Goal: Information Seeking & Learning: Compare options

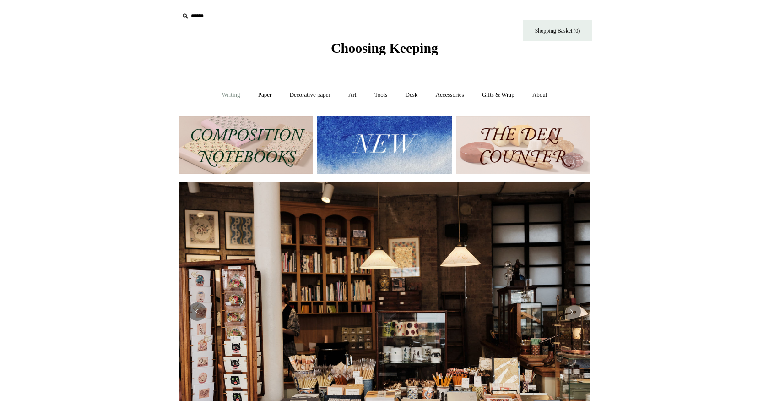
click at [227, 94] on link "Writing +" at bounding box center [231, 95] width 35 height 24
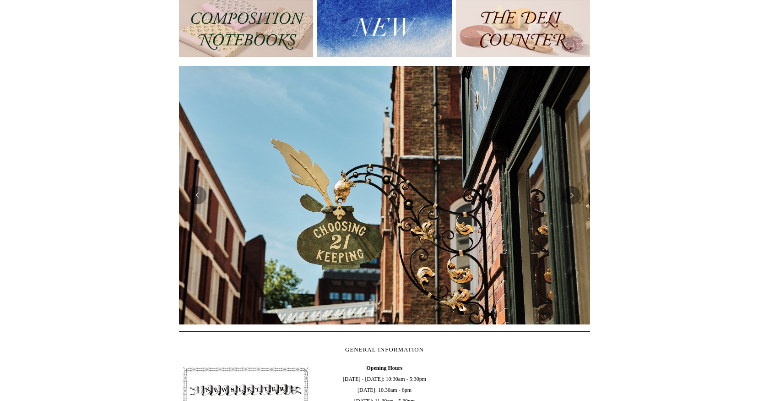
scroll to position [98, 0]
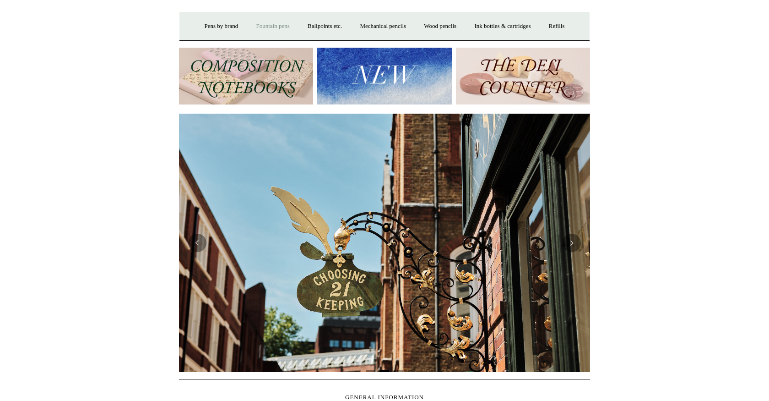
click at [273, 25] on link "Fountain pens +" at bounding box center [273, 26] width 50 height 24
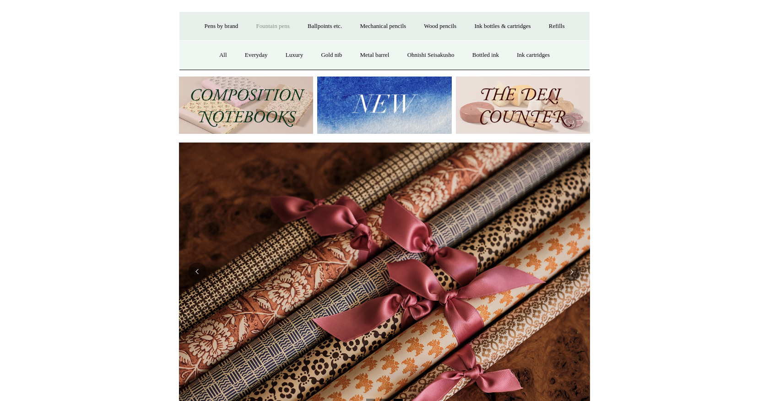
scroll to position [0, 822]
click at [314, 26] on link "Ballpoints etc. +" at bounding box center [324, 26] width 51 height 24
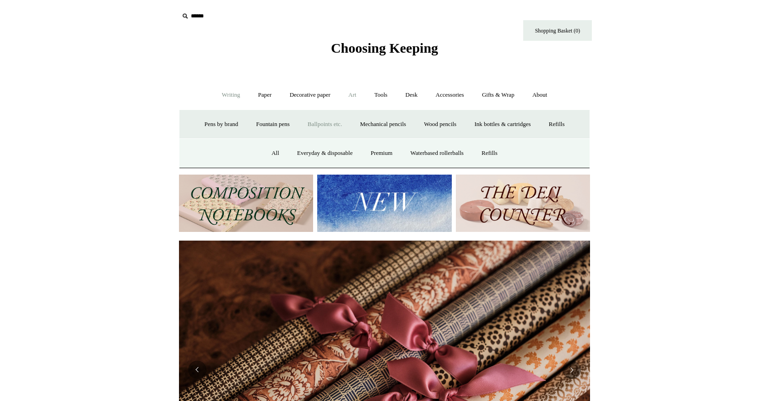
click at [354, 95] on link "Art +" at bounding box center [352, 95] width 24 height 24
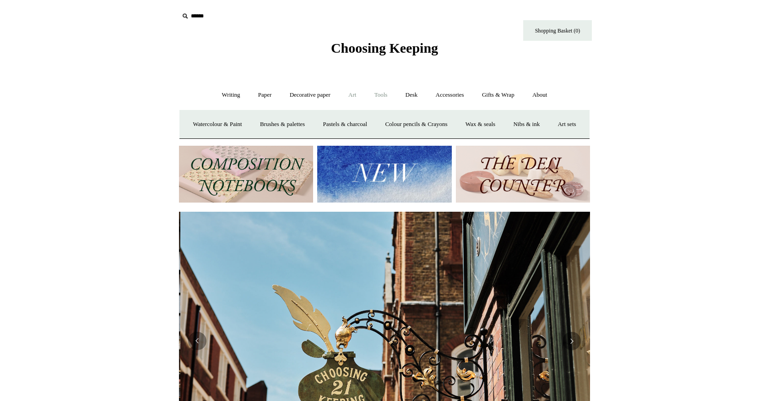
scroll to position [0, 411]
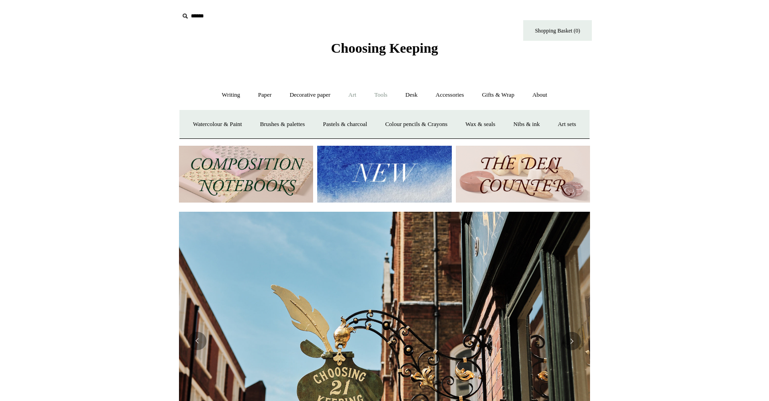
click at [381, 94] on link "Tools +" at bounding box center [381, 95] width 30 height 24
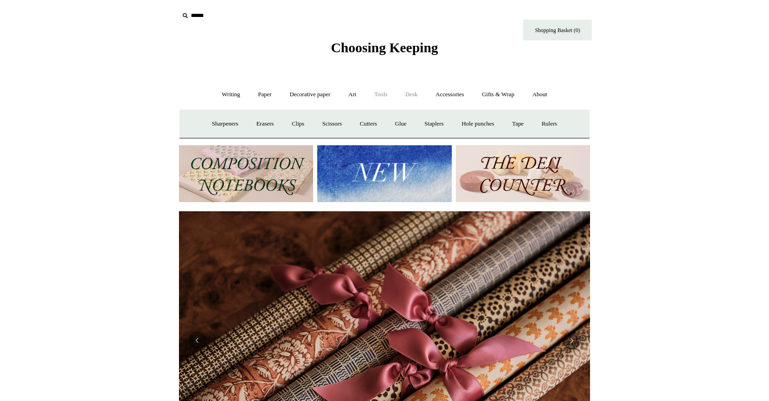
scroll to position [0, 822]
click at [412, 94] on link "Desk +" at bounding box center [411, 94] width 29 height 24
click at [453, 94] on link "Accessories +" at bounding box center [450, 95] width 45 height 24
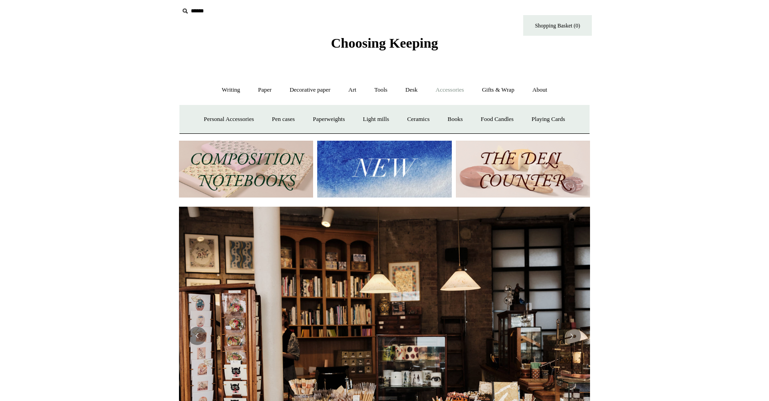
scroll to position [4, 0]
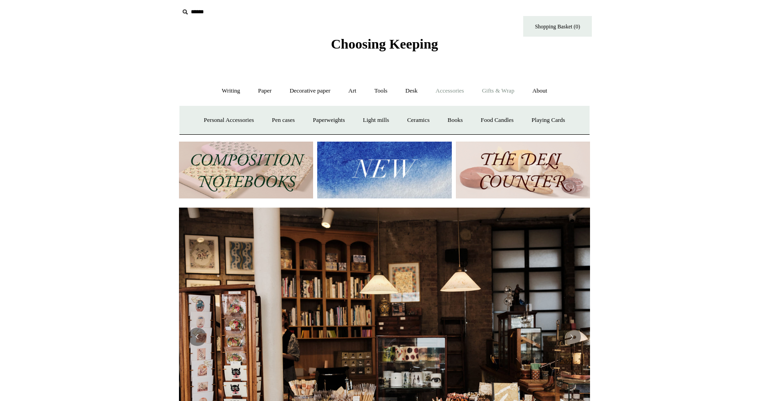
click at [510, 90] on link "Gifts & Wrap +" at bounding box center [498, 91] width 49 height 24
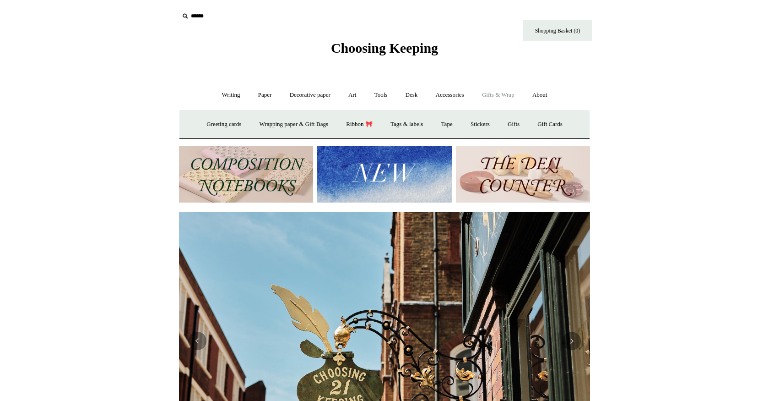
scroll to position [0, 0]
click at [357, 124] on link "Ribbon 🎀" at bounding box center [359, 124] width 43 height 24
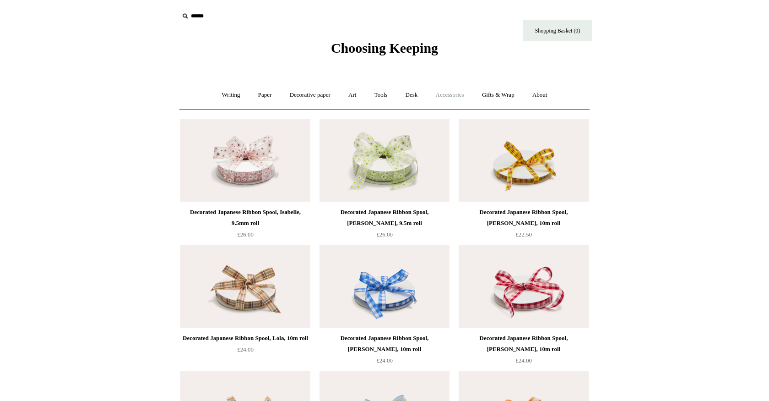
click at [451, 95] on link "Accessories +" at bounding box center [450, 95] width 45 height 24
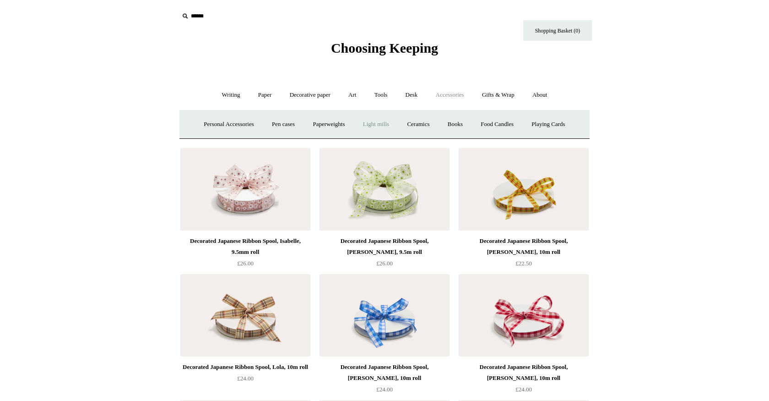
click at [381, 122] on link "Light mills" at bounding box center [376, 124] width 43 height 24
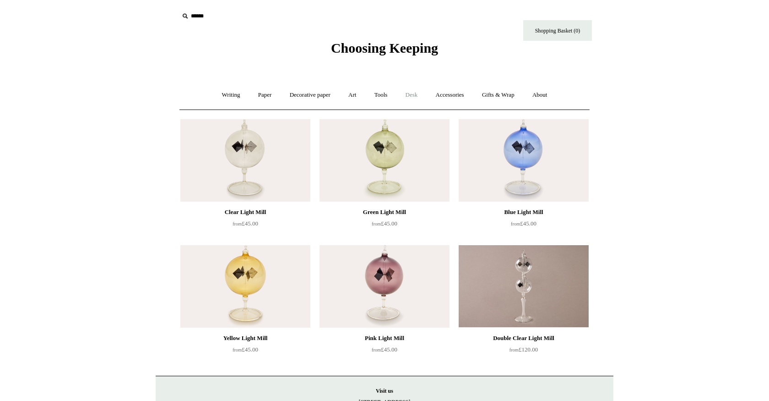
click at [416, 94] on link "Desk +" at bounding box center [411, 95] width 29 height 24
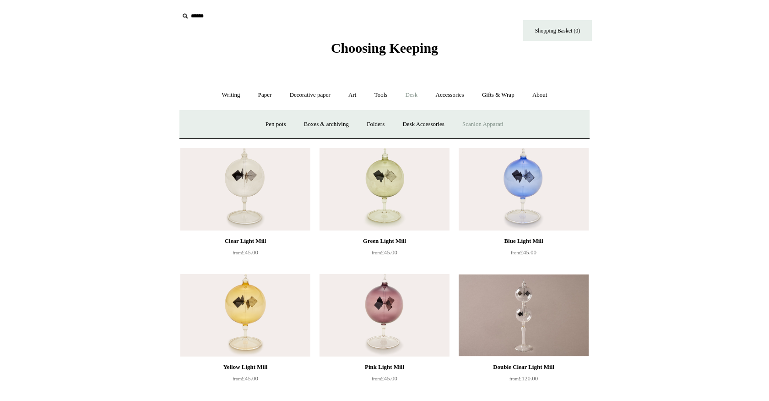
click at [477, 122] on link "Scanlon Apparati" at bounding box center [483, 124] width 58 height 24
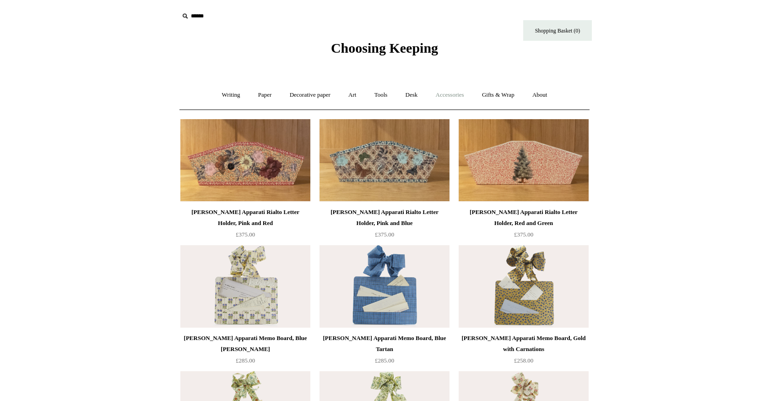
click at [448, 94] on link "Accessories +" at bounding box center [450, 95] width 45 height 24
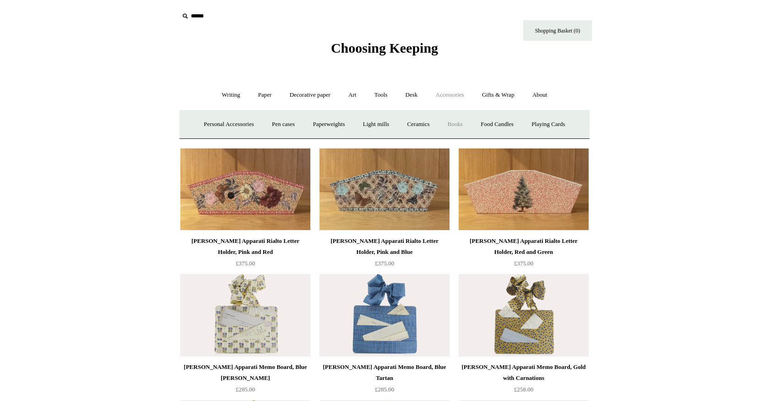
click at [458, 124] on link "Books" at bounding box center [456, 124] width 32 height 24
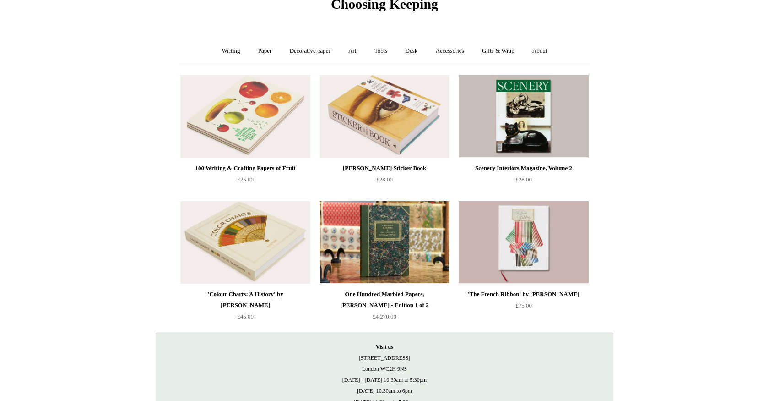
scroll to position [44, 0]
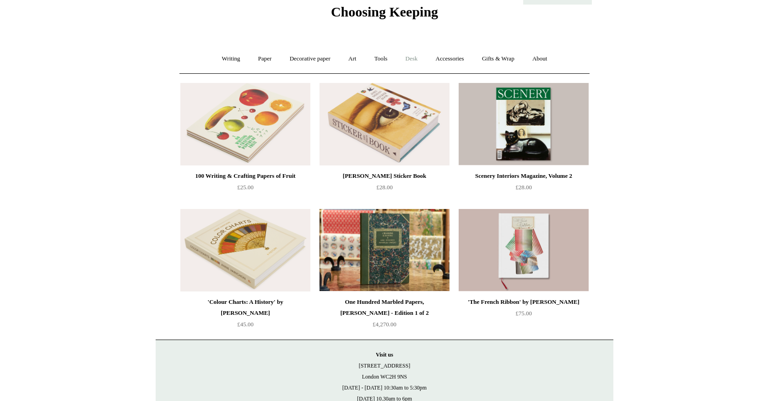
click at [416, 52] on link "Desk +" at bounding box center [411, 59] width 29 height 24
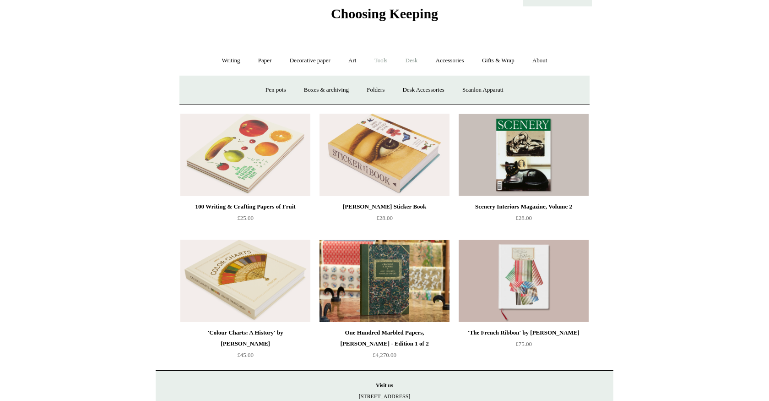
click at [385, 57] on link "Tools +" at bounding box center [381, 61] width 30 height 24
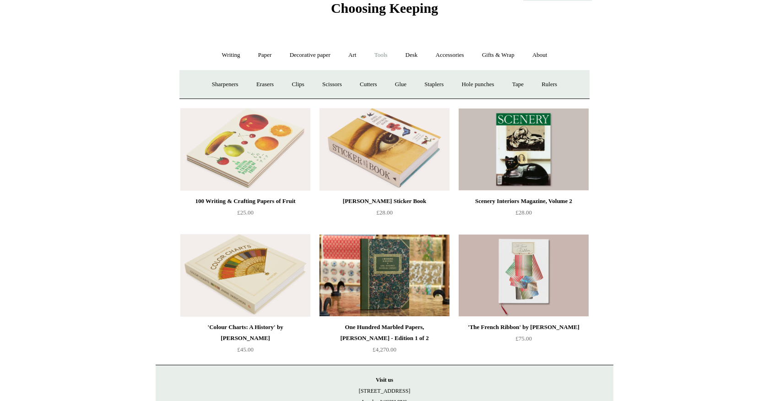
scroll to position [40, 0]
click at [261, 83] on link "Erasers" at bounding box center [265, 84] width 34 height 24
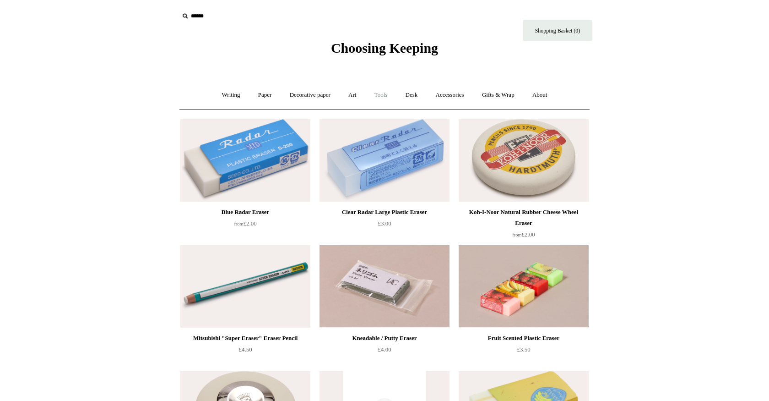
click at [383, 95] on link "Tools +" at bounding box center [381, 95] width 30 height 24
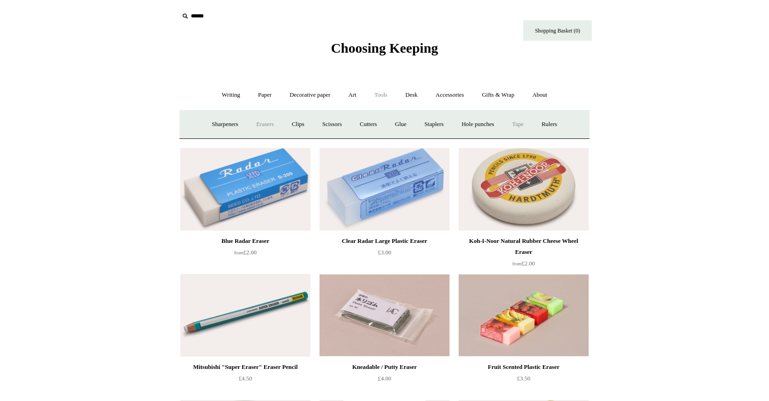
click at [526, 122] on link "Tape +" at bounding box center [518, 124] width 28 height 24
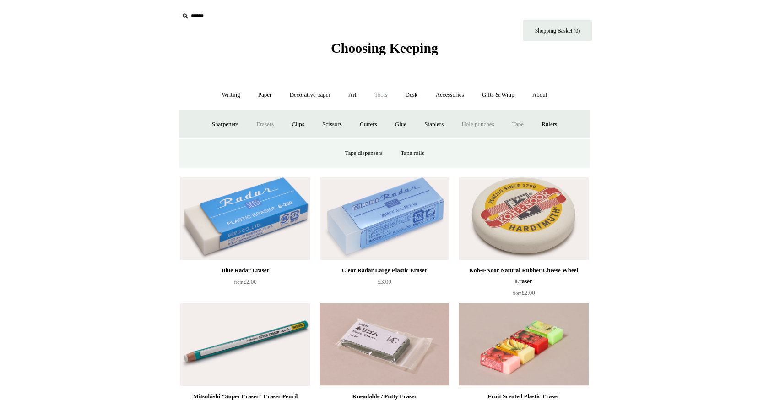
click at [471, 123] on link "Hole punches" at bounding box center [477, 124] width 49 height 24
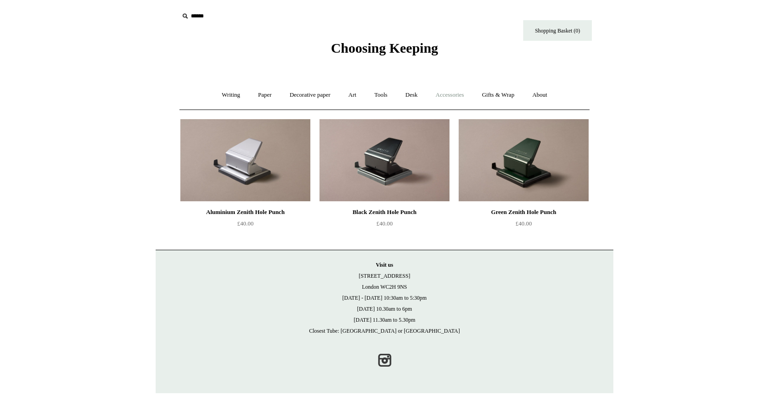
click at [458, 96] on link "Accessories +" at bounding box center [450, 95] width 45 height 24
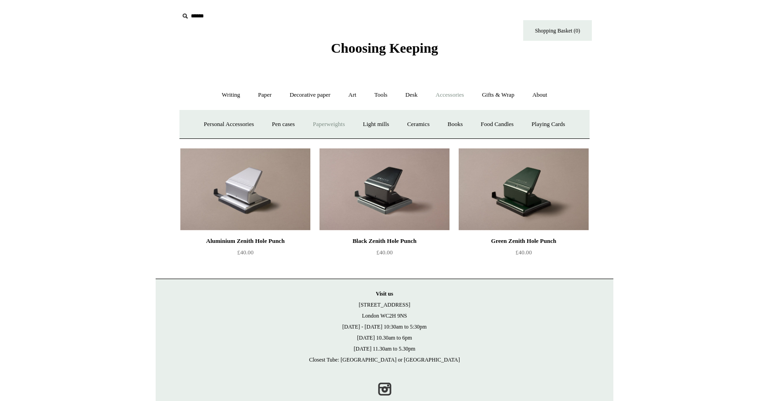
click at [326, 124] on link "Paperweights +" at bounding box center [328, 124] width 49 height 24
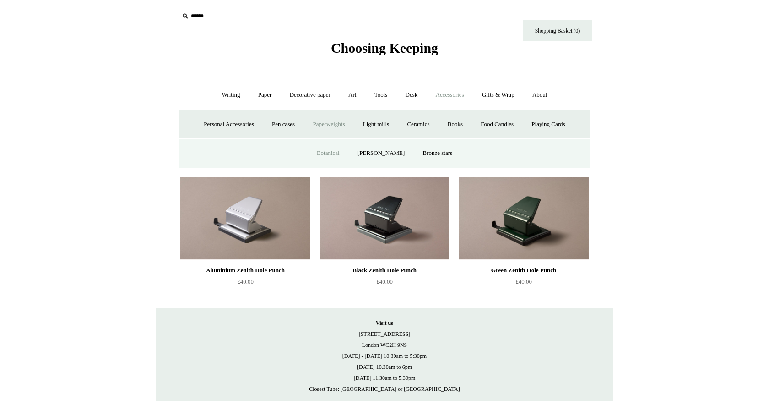
click at [331, 152] on link "Botanical" at bounding box center [328, 153] width 39 height 24
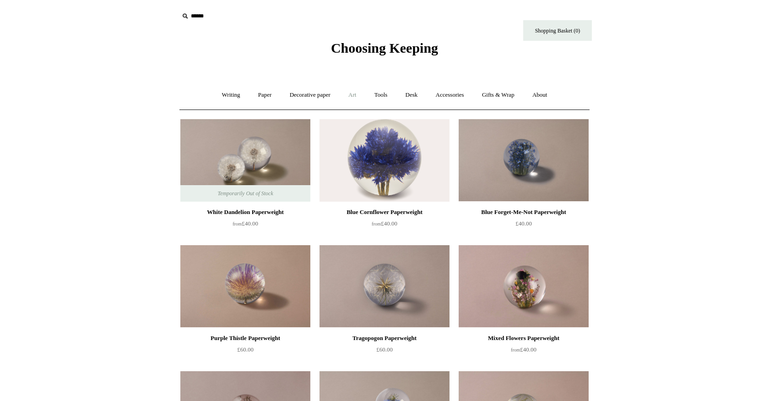
click at [352, 95] on link "Art +" at bounding box center [352, 95] width 24 height 24
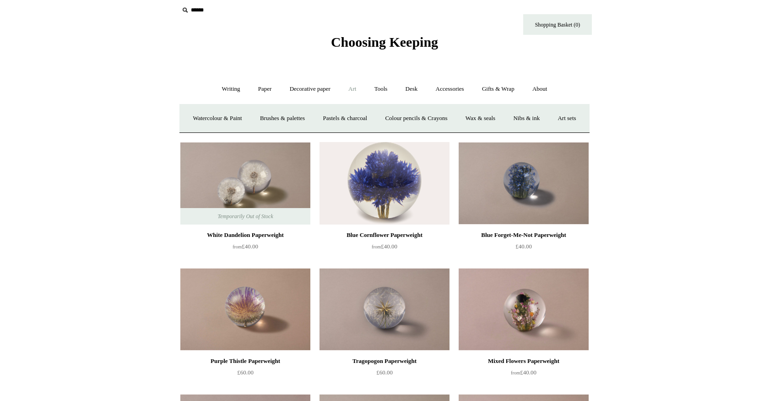
scroll to position [7, 0]
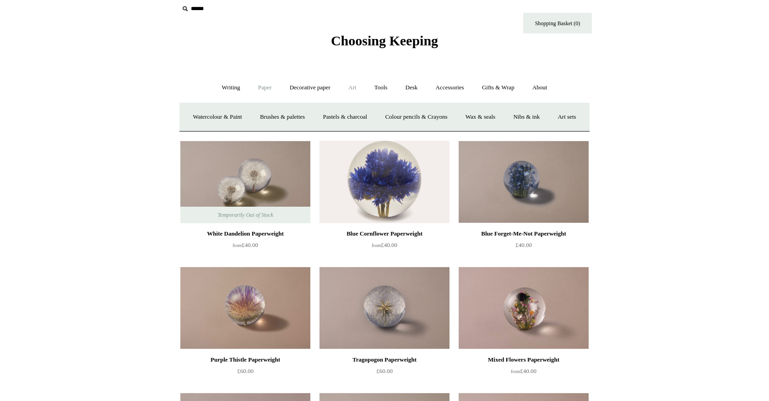
click at [265, 89] on link "Paper +" at bounding box center [265, 88] width 30 height 24
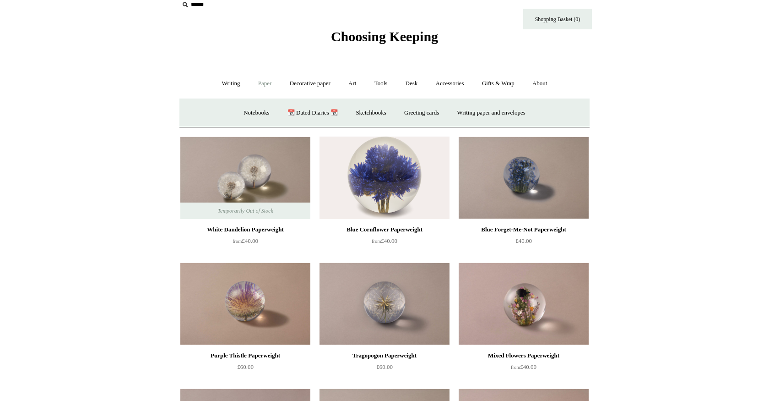
scroll to position [11, 0]
click at [304, 84] on link "Decorative paper +" at bounding box center [310, 83] width 57 height 24
click at [294, 111] on link "Wrapping & decoupage" at bounding box center [295, 113] width 73 height 24
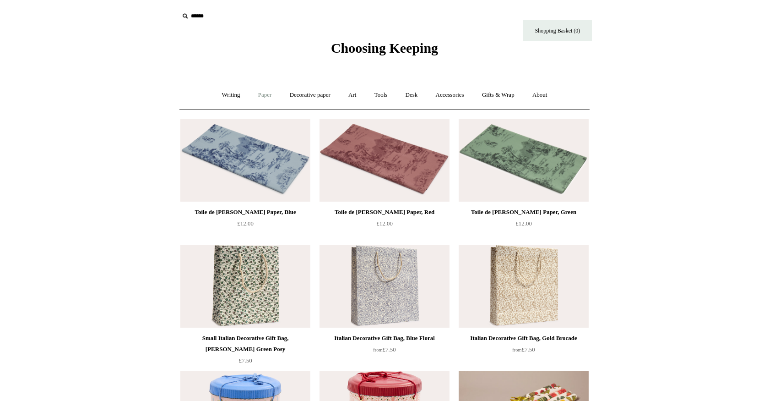
click at [260, 95] on link "Paper +" at bounding box center [265, 95] width 30 height 24
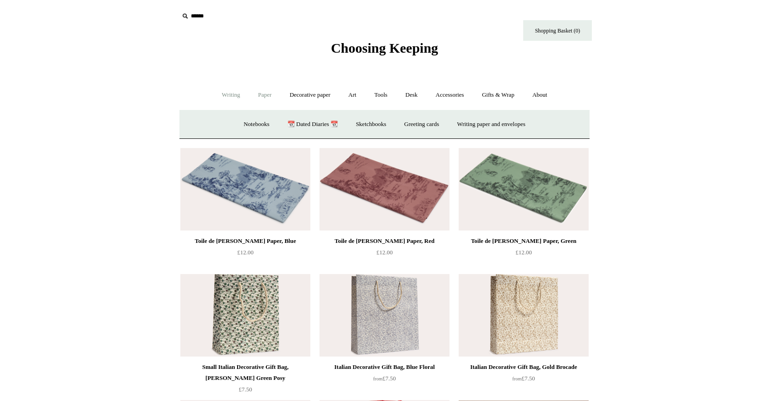
click at [229, 94] on link "Writing +" at bounding box center [231, 95] width 35 height 24
click at [295, 95] on link "Decorative paper +" at bounding box center [310, 95] width 57 height 24
click at [240, 125] on link "All" at bounding box center [245, 124] width 24 height 24
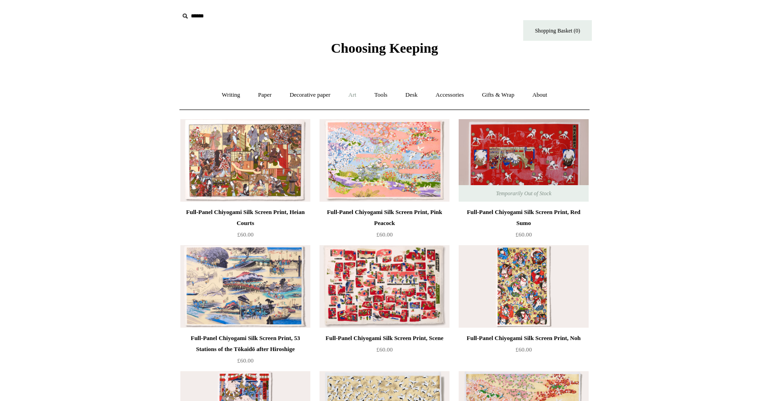
click at [353, 95] on link "Art +" at bounding box center [352, 95] width 24 height 24
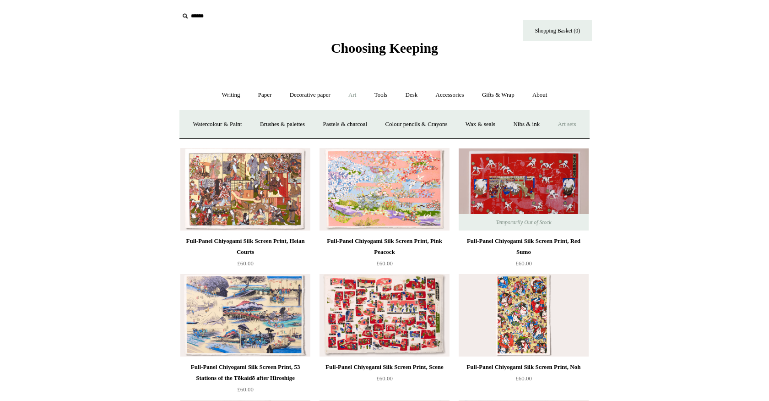
click at [549, 136] on link "Art sets" at bounding box center [566, 124] width 35 height 24
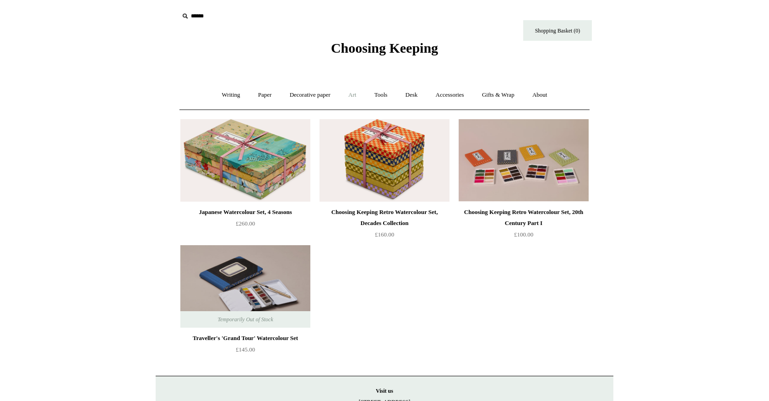
click at [353, 92] on link "Art +" at bounding box center [352, 95] width 24 height 24
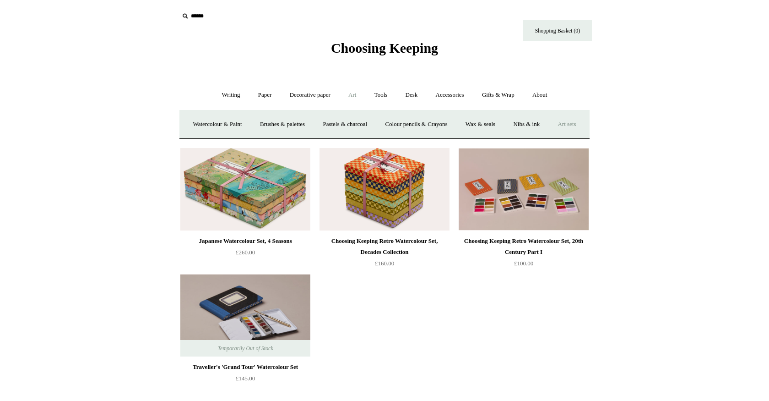
click at [353, 96] on link "Art -" at bounding box center [352, 95] width 24 height 24
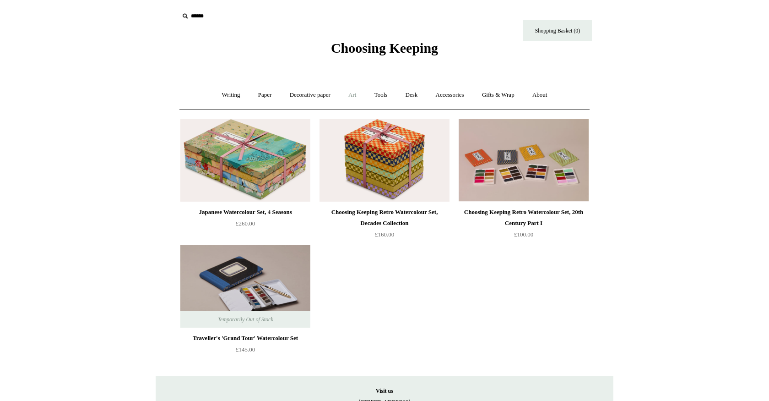
click at [353, 96] on link "Art +" at bounding box center [352, 95] width 24 height 24
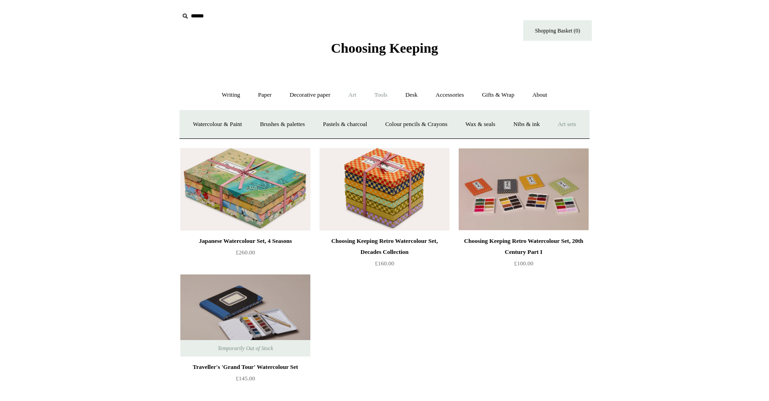
click at [380, 96] on link "Tools +" at bounding box center [381, 95] width 30 height 24
click at [381, 95] on link "Tools -" at bounding box center [381, 95] width 30 height 24
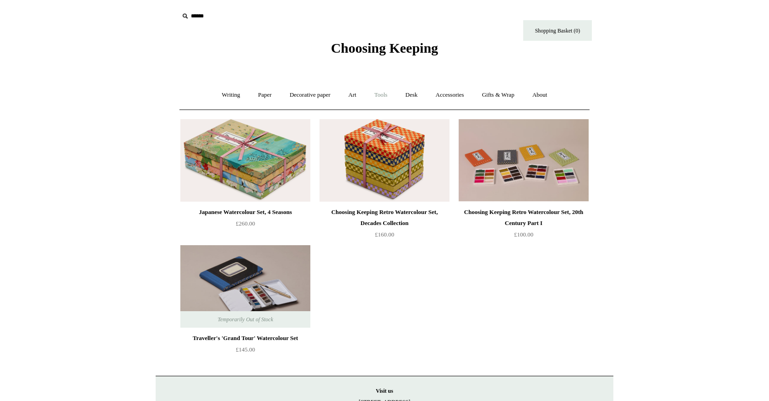
click at [381, 95] on link "Tools +" at bounding box center [381, 95] width 30 height 24
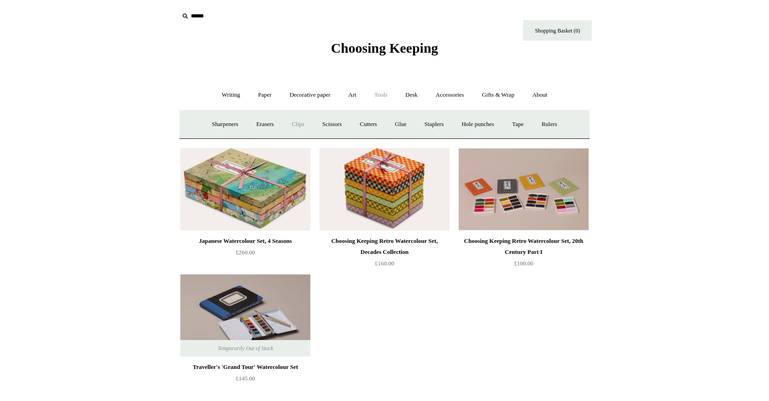
click at [293, 123] on link "Clips +" at bounding box center [297, 124] width 29 height 24
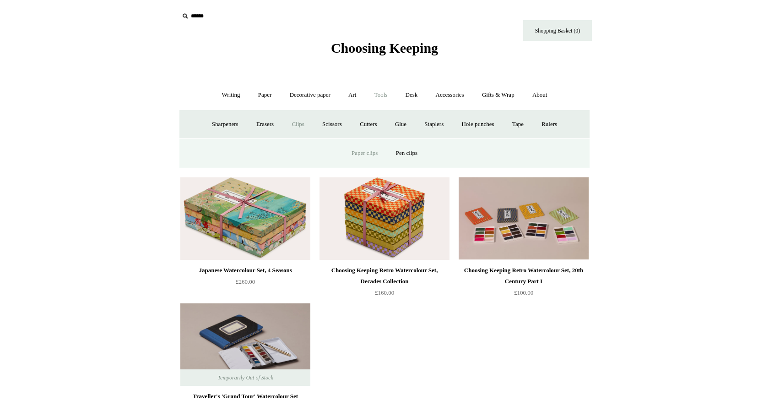
click at [365, 154] on link "Paper clips" at bounding box center [364, 153] width 43 height 24
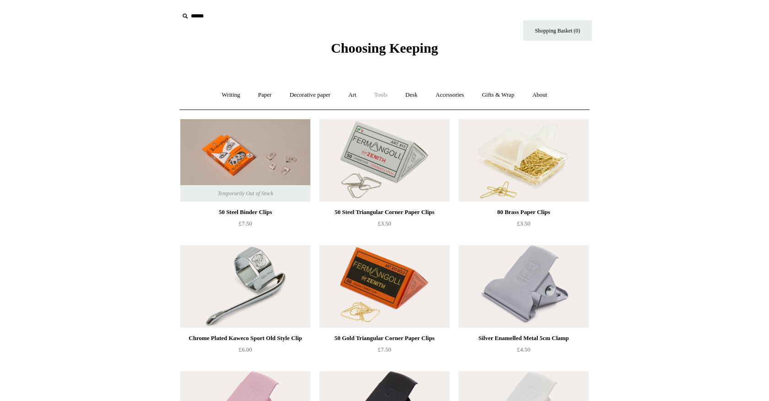
click at [381, 93] on link "Tools +" at bounding box center [381, 95] width 30 height 24
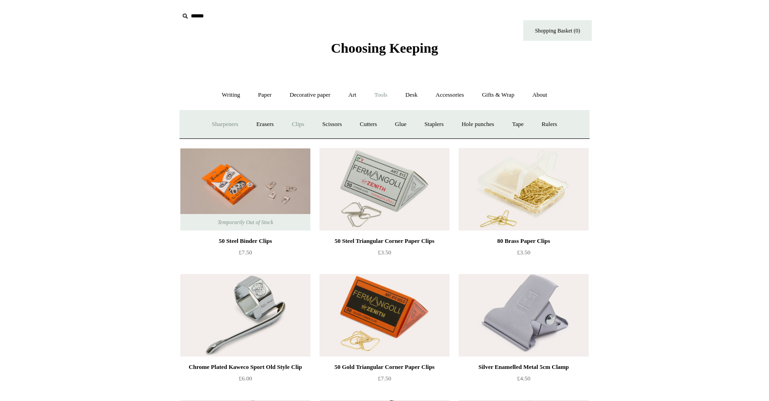
click at [224, 122] on link "Sharpeners" at bounding box center [225, 124] width 43 height 24
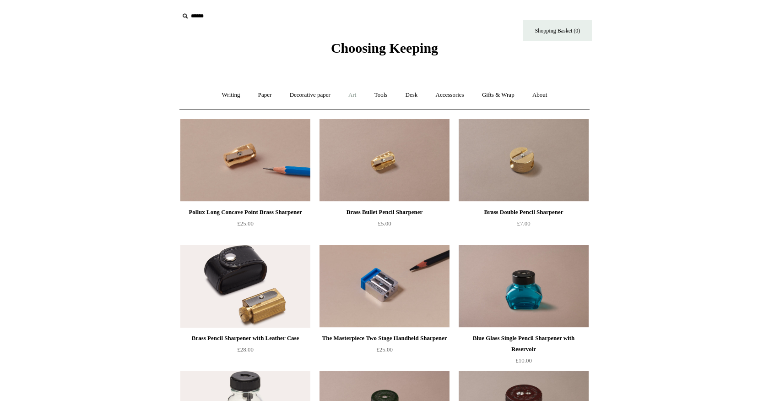
click at [355, 94] on link "Art +" at bounding box center [352, 95] width 24 height 24
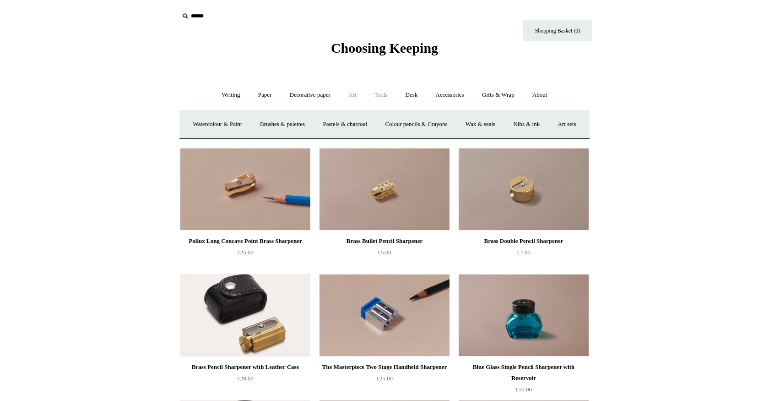
click at [382, 94] on link "Tools +" at bounding box center [381, 95] width 30 height 24
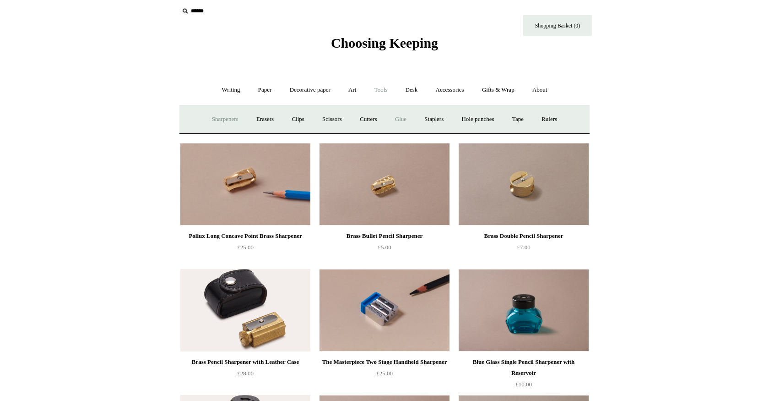
click at [401, 119] on link "Glue" at bounding box center [401, 119] width 28 height 24
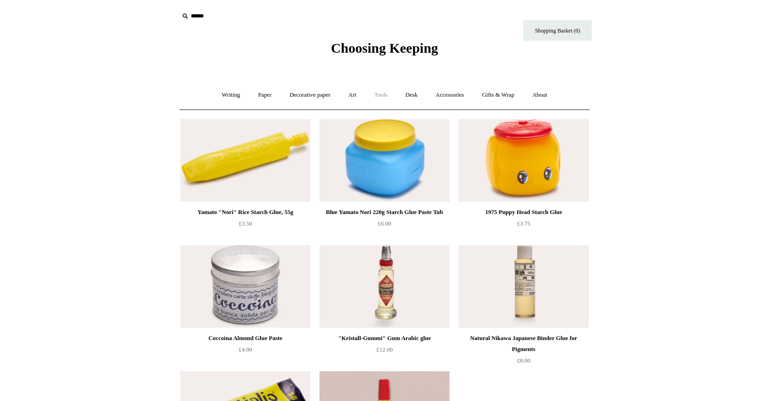
click at [384, 94] on link "Tools +" at bounding box center [381, 95] width 30 height 24
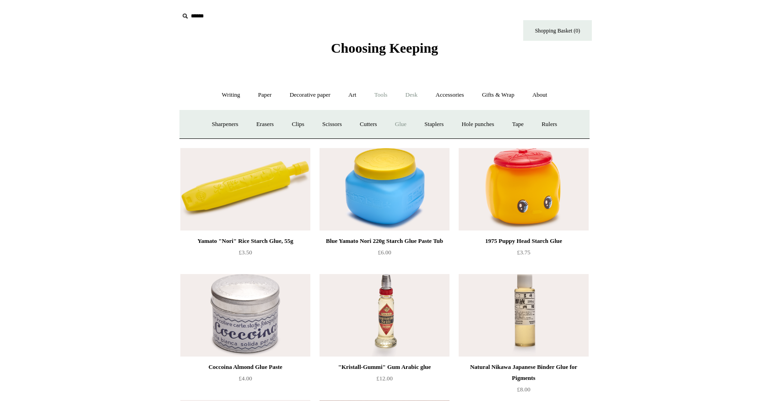
click at [416, 94] on link "Desk +" at bounding box center [411, 95] width 29 height 24
click at [271, 123] on link "Pen pots" at bounding box center [275, 124] width 37 height 24
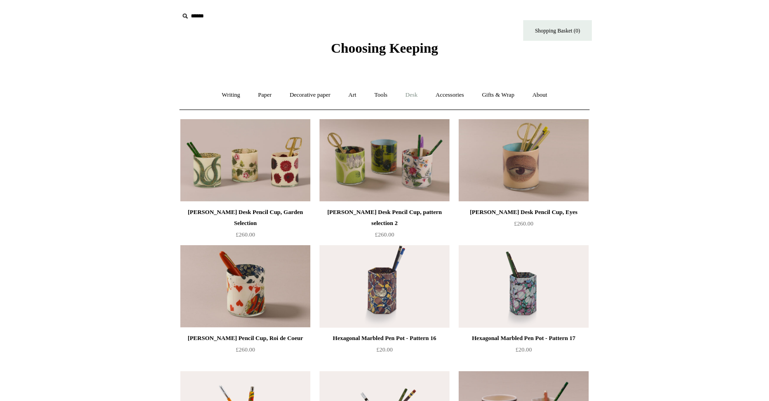
click at [415, 93] on link "Desk +" at bounding box center [411, 95] width 29 height 24
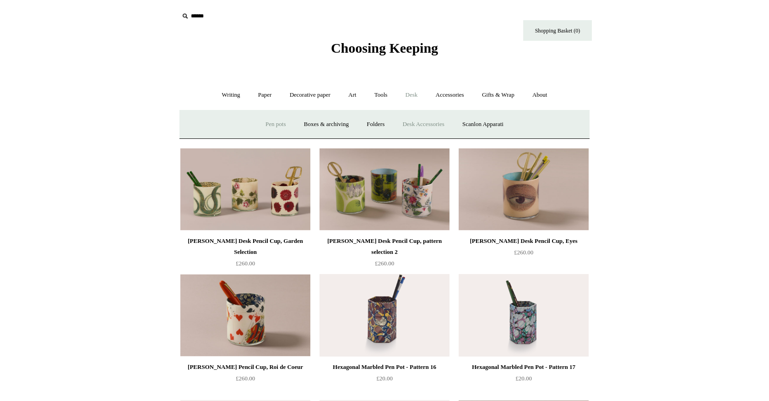
click at [420, 122] on link "Desk Accessories" at bounding box center [423, 124] width 58 height 24
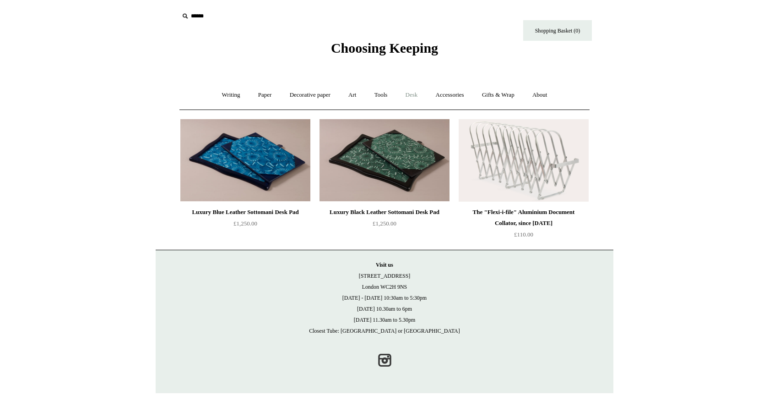
click at [414, 94] on link "Desk +" at bounding box center [411, 95] width 29 height 24
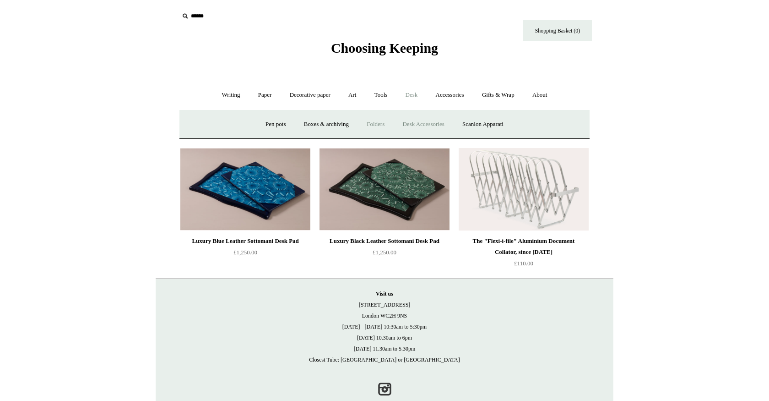
click at [377, 123] on link "Folders" at bounding box center [375, 124] width 34 height 24
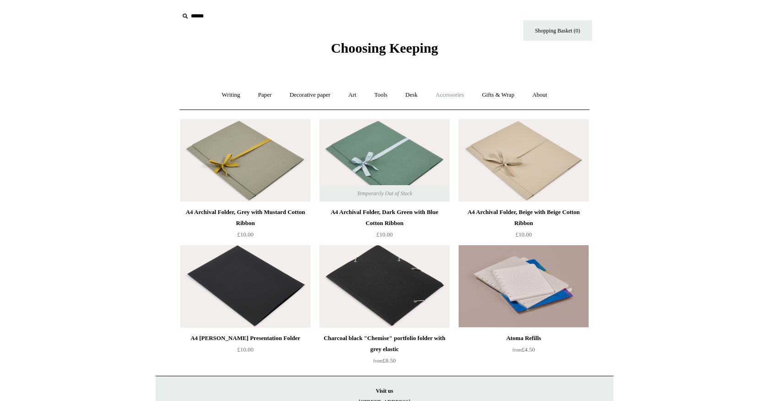
click at [445, 93] on link "Accessories +" at bounding box center [450, 95] width 45 height 24
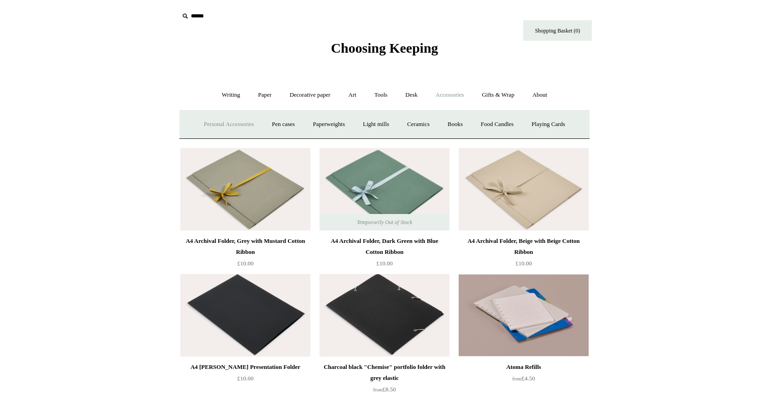
click at [224, 123] on link "Personal Accessories +" at bounding box center [228, 124] width 66 height 24
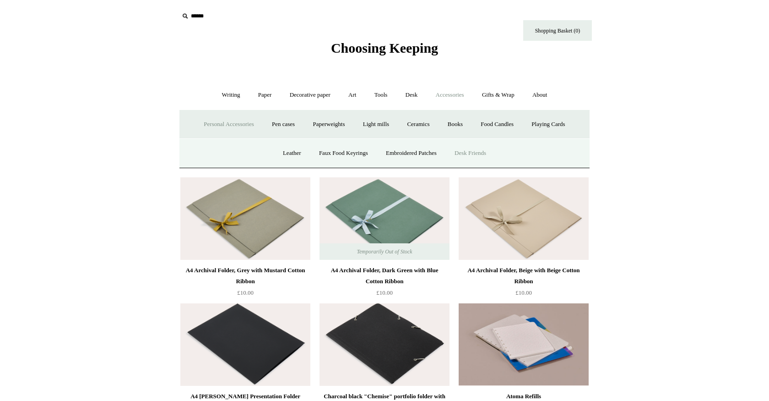
click at [479, 152] on link "Desk Friends" at bounding box center [470, 153] width 48 height 24
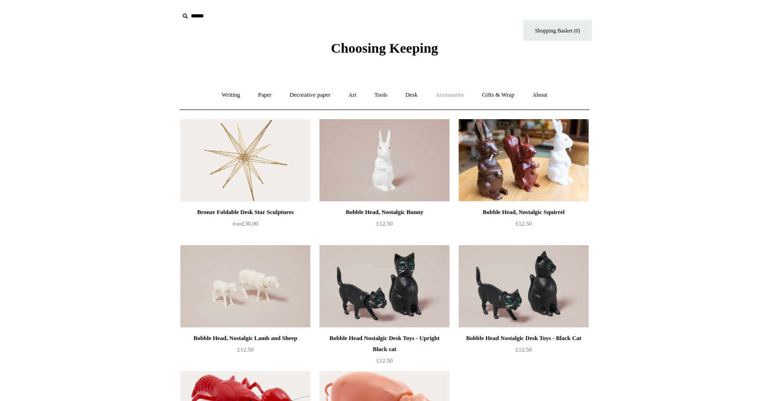
click at [451, 94] on link "Accessories +" at bounding box center [450, 95] width 45 height 24
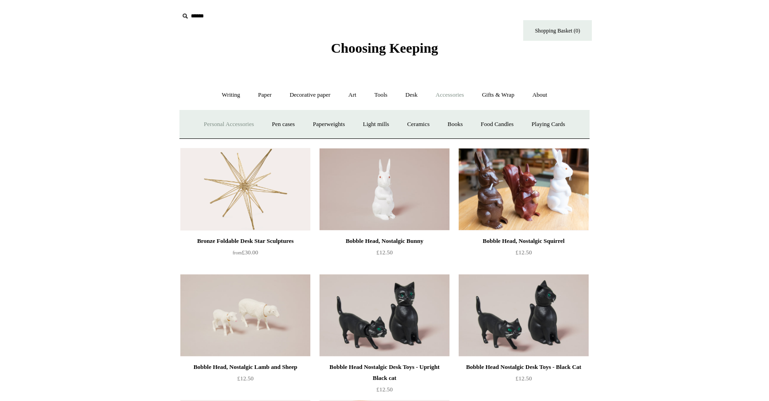
click at [218, 123] on link "Personal Accessories +" at bounding box center [228, 124] width 66 height 24
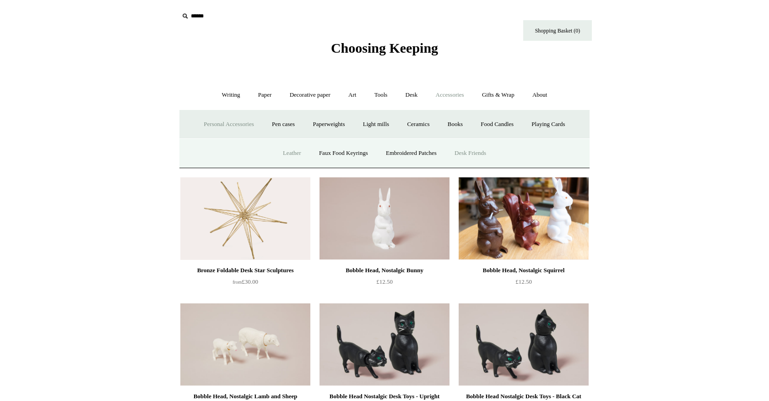
click at [286, 153] on link "Leather" at bounding box center [292, 153] width 35 height 24
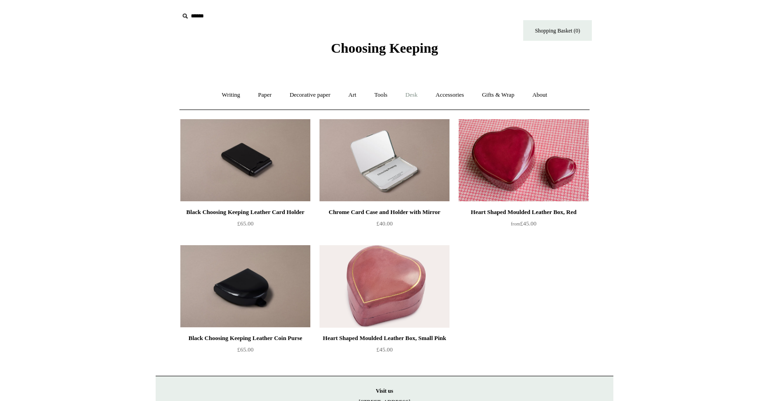
click at [411, 93] on link "Desk +" at bounding box center [411, 95] width 29 height 24
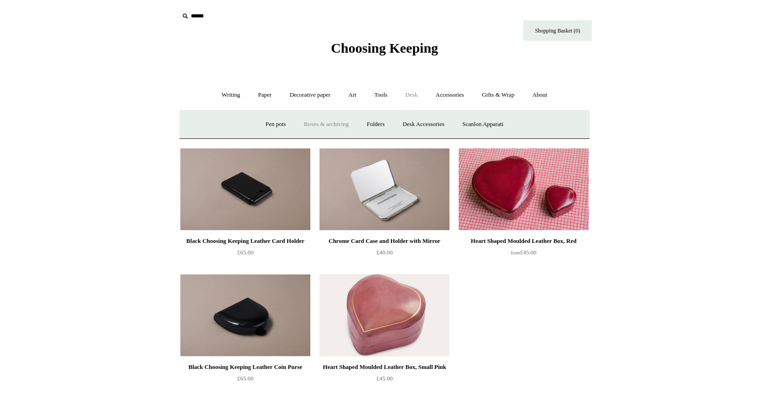
click at [313, 125] on link "Boxes & archiving" at bounding box center [326, 124] width 61 height 24
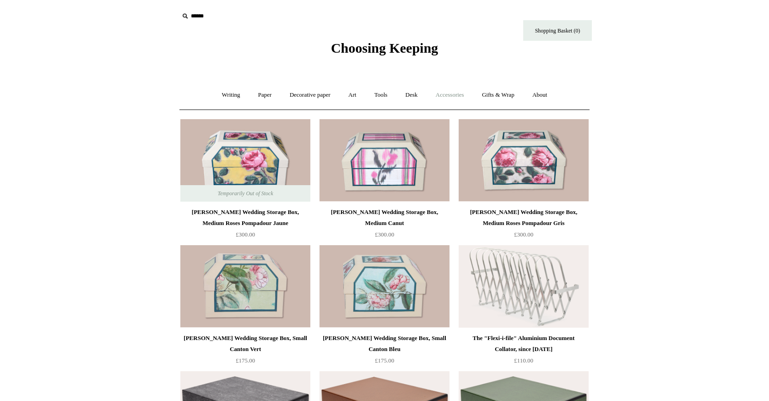
click at [454, 94] on link "Accessories +" at bounding box center [450, 95] width 45 height 24
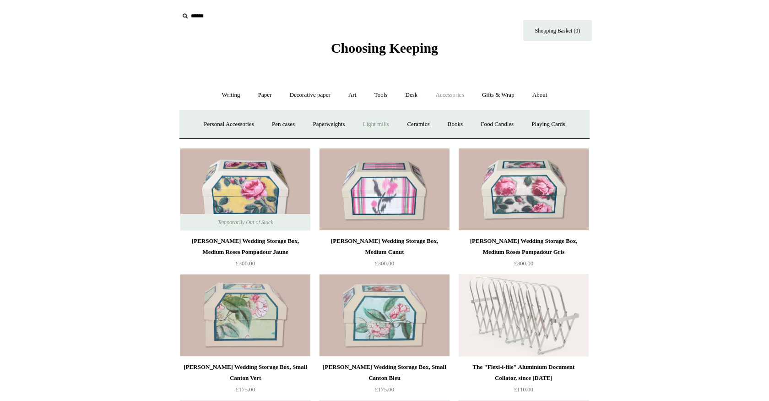
click at [373, 124] on link "Light mills" at bounding box center [376, 124] width 43 height 24
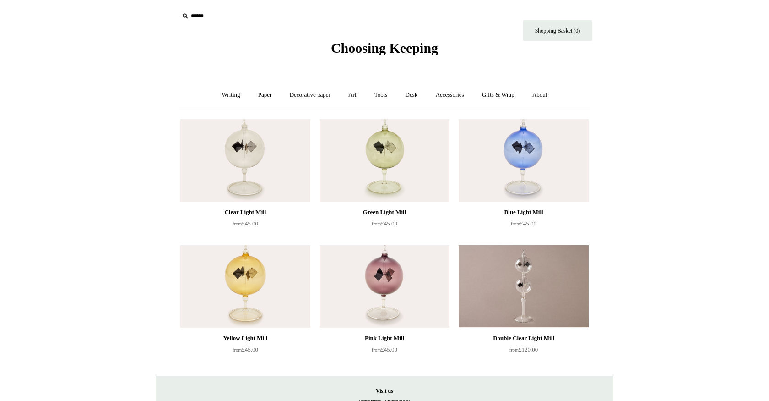
scroll to position [0, 0]
click at [451, 93] on link "Accessories +" at bounding box center [450, 95] width 45 height 24
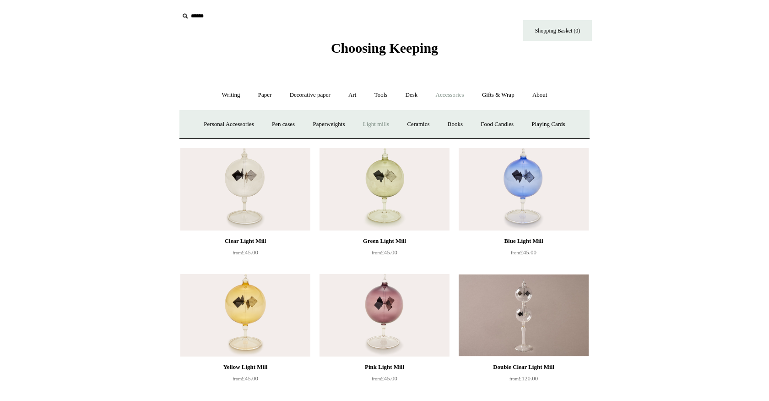
scroll to position [0, 0]
click at [430, 123] on link "Ceramics +" at bounding box center [418, 124] width 39 height 24
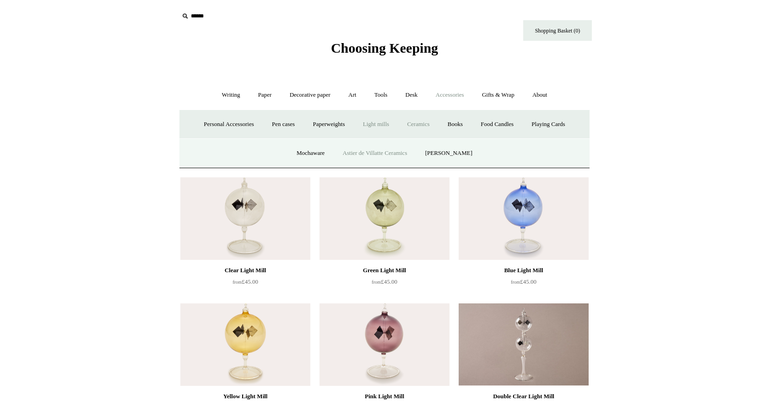
click at [365, 151] on link "Astier de Villatte Ceramics" at bounding box center [375, 153] width 81 height 24
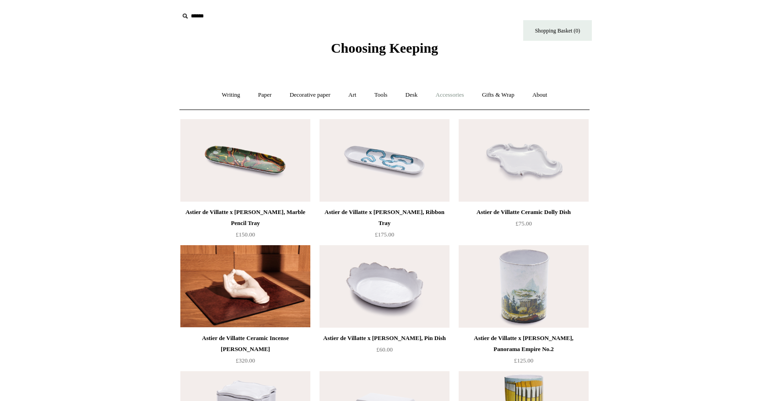
click at [450, 92] on link "Accessories +" at bounding box center [450, 95] width 45 height 24
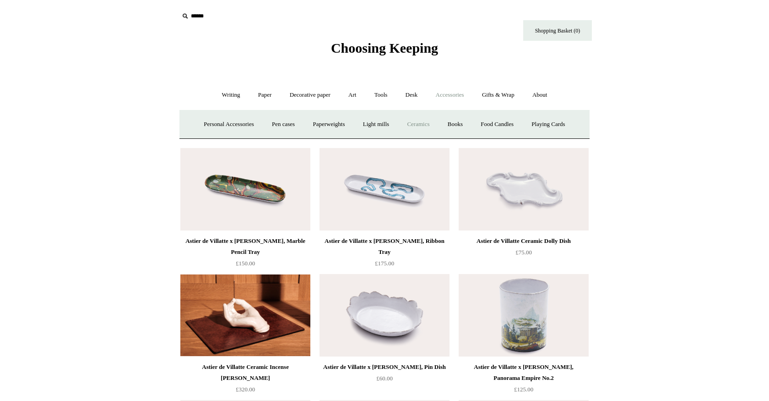
click at [420, 123] on link "Ceramics +" at bounding box center [418, 124] width 39 height 24
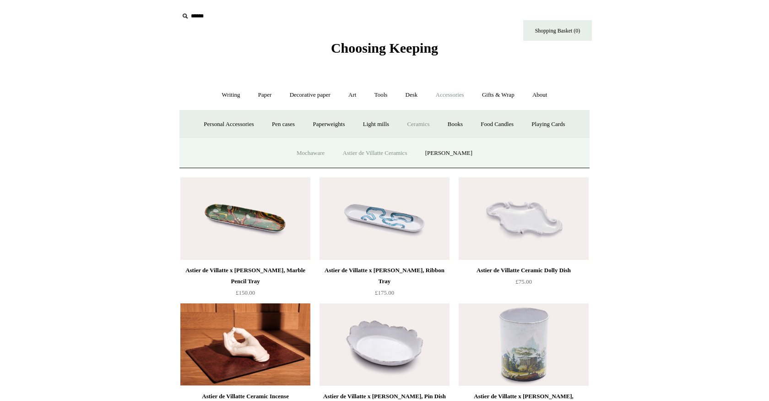
click at [311, 152] on link "Mochaware" at bounding box center [310, 153] width 44 height 24
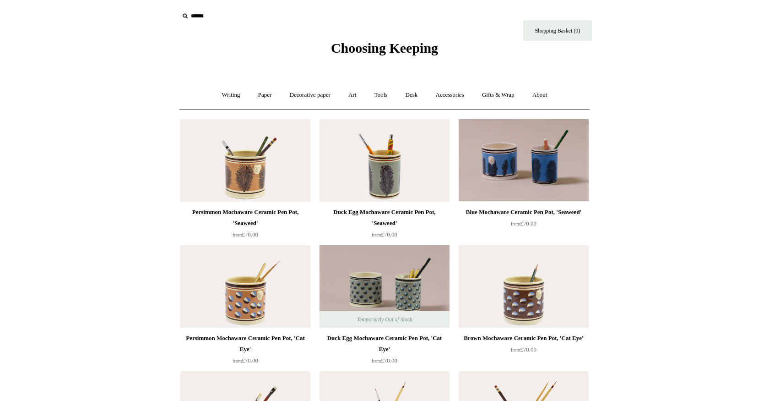
scroll to position [0, 0]
click at [451, 94] on link "Accessories +" at bounding box center [450, 95] width 45 height 24
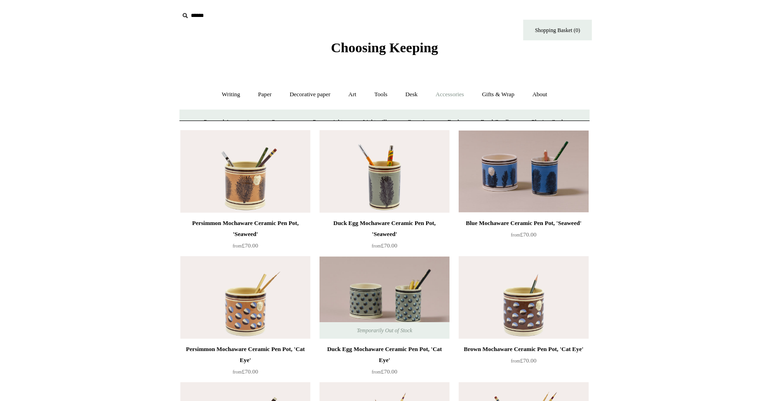
scroll to position [0, 0]
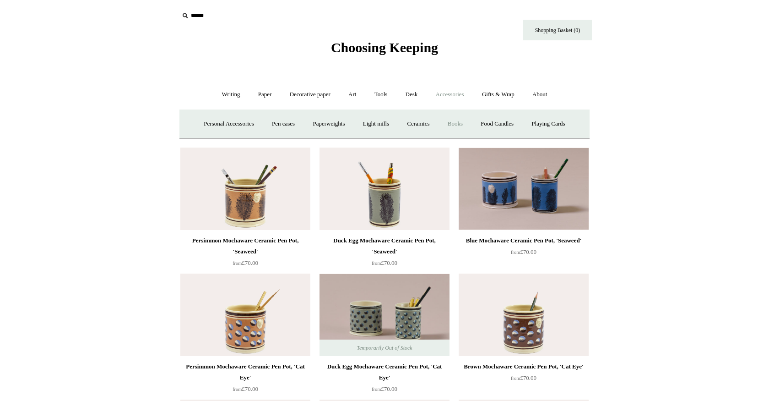
click at [460, 122] on link "Books" at bounding box center [456, 124] width 32 height 24
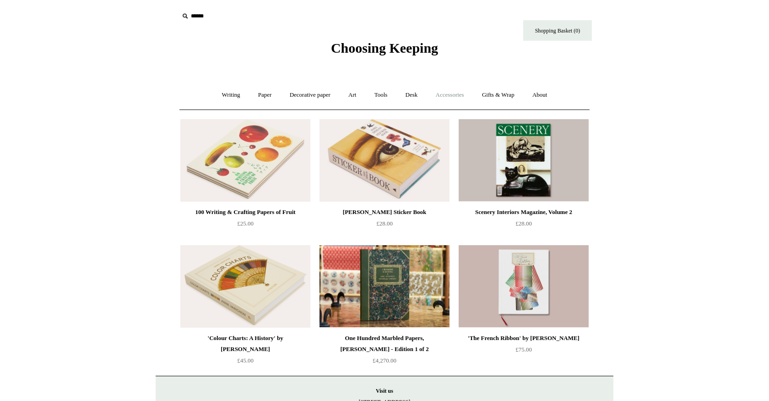
click at [454, 92] on link "Accessories +" at bounding box center [450, 95] width 45 height 24
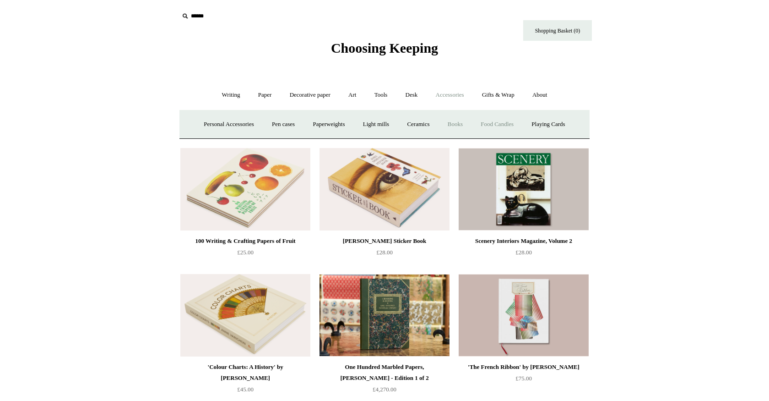
click at [501, 125] on link "Food Candles" at bounding box center [496, 124] width 49 height 24
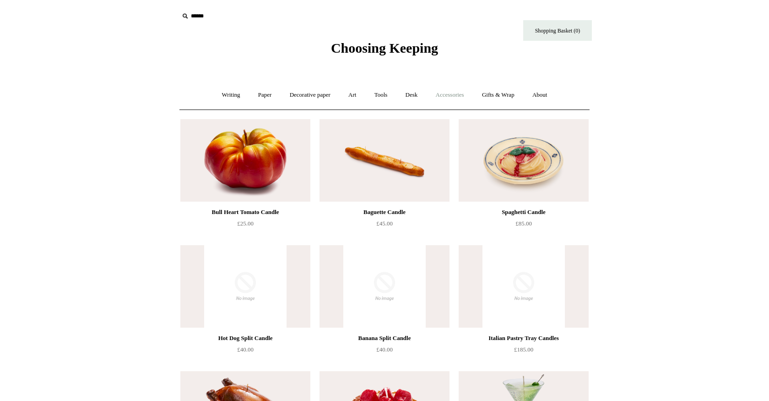
click at [456, 93] on link "Accessories +" at bounding box center [450, 95] width 45 height 24
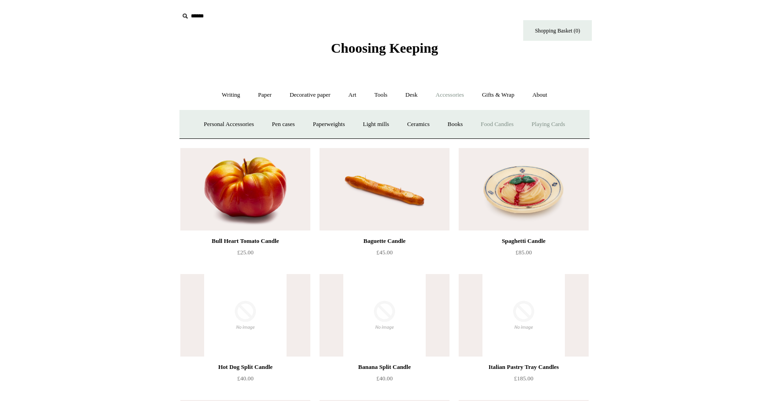
click at [553, 122] on link "Playing Cards" at bounding box center [548, 124] width 50 height 24
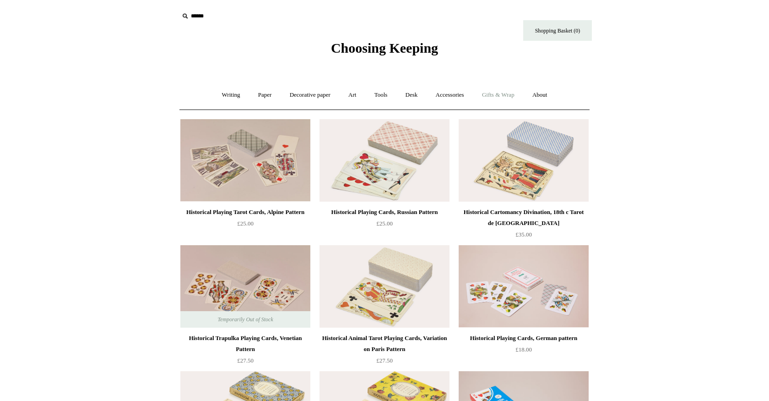
click at [507, 96] on link "Gifts & Wrap +" at bounding box center [498, 95] width 49 height 24
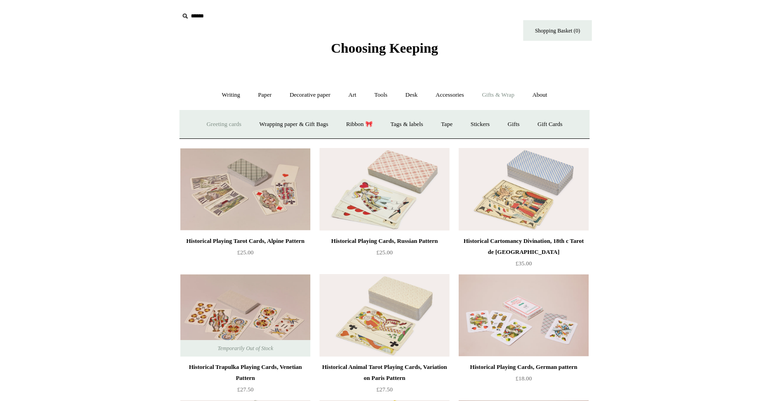
click at [217, 123] on link "Greeting cards +" at bounding box center [223, 124] width 51 height 24
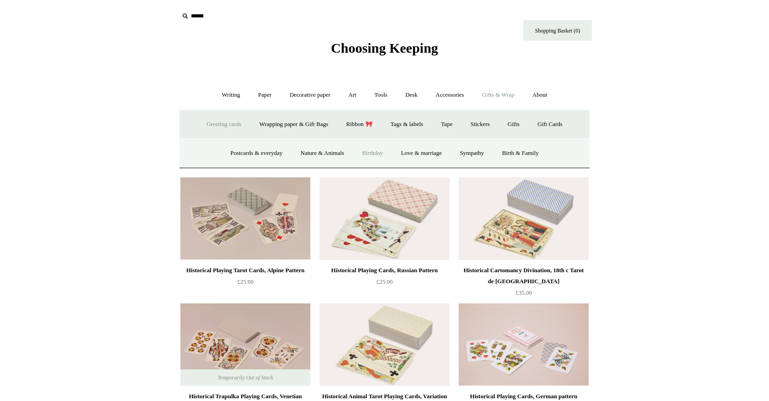
click at [371, 150] on link "Birthday" at bounding box center [373, 153] width 38 height 24
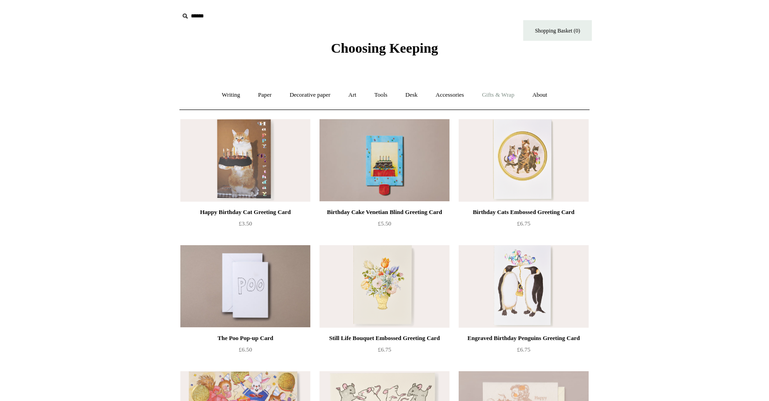
click at [510, 95] on link "Gifts & Wrap +" at bounding box center [498, 95] width 49 height 24
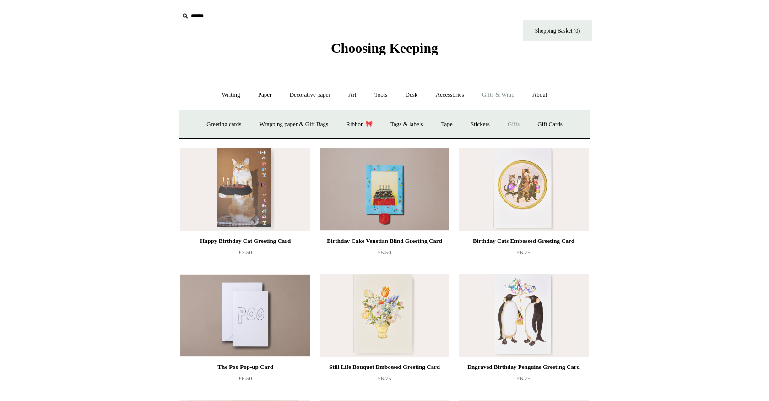
click at [518, 123] on link "Gifts +" at bounding box center [513, 124] width 28 height 24
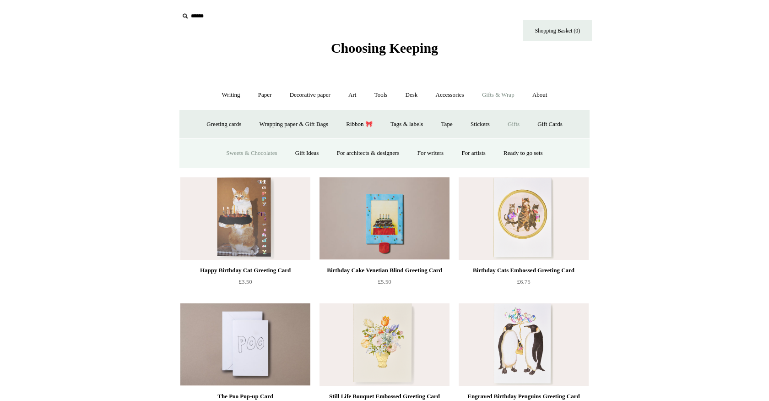
scroll to position [-1, 0]
click at [240, 151] on link "Sweets & Chocolates" at bounding box center [251, 153] width 67 height 24
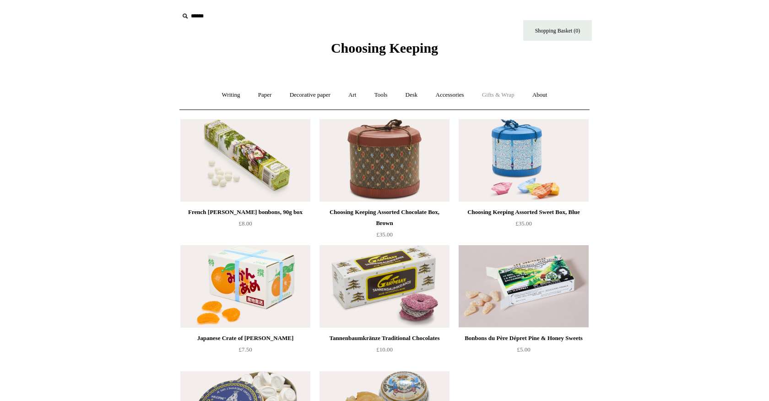
click at [500, 95] on link "Gifts & Wrap +" at bounding box center [498, 95] width 49 height 24
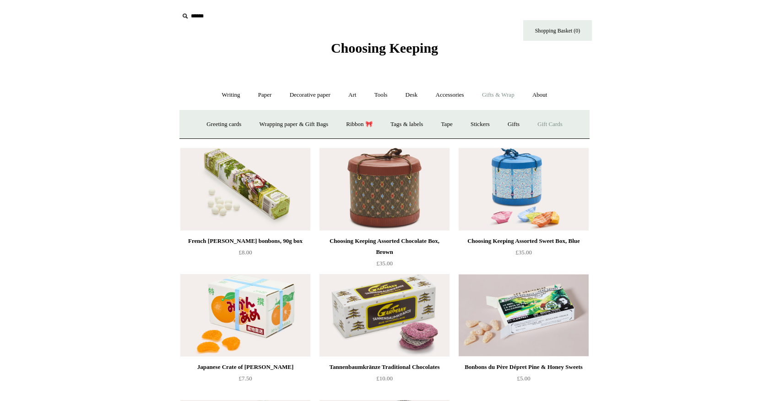
click at [557, 121] on link "Gift Cards" at bounding box center [550, 124] width 42 height 24
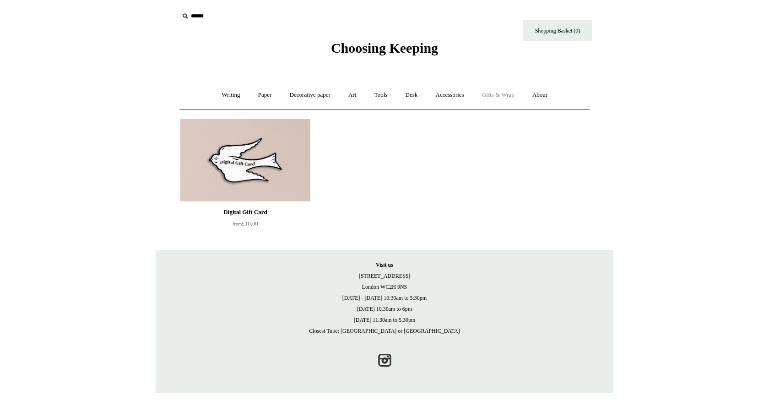
click at [502, 94] on link "Gifts & Wrap +" at bounding box center [498, 95] width 49 height 24
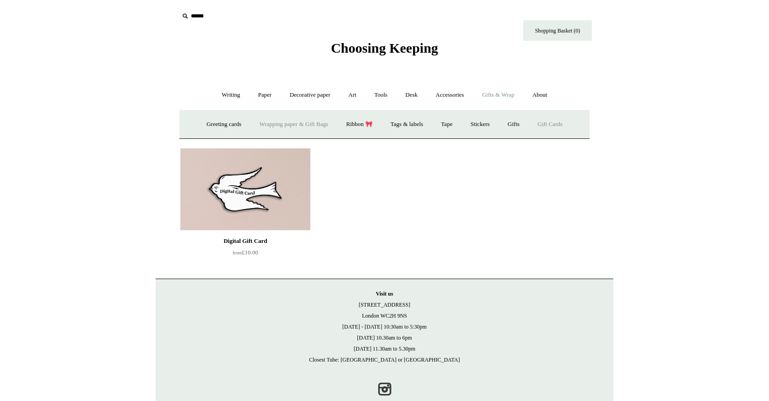
click at [277, 123] on link "Wrapping paper & Gift Bags" at bounding box center [293, 124] width 85 height 24
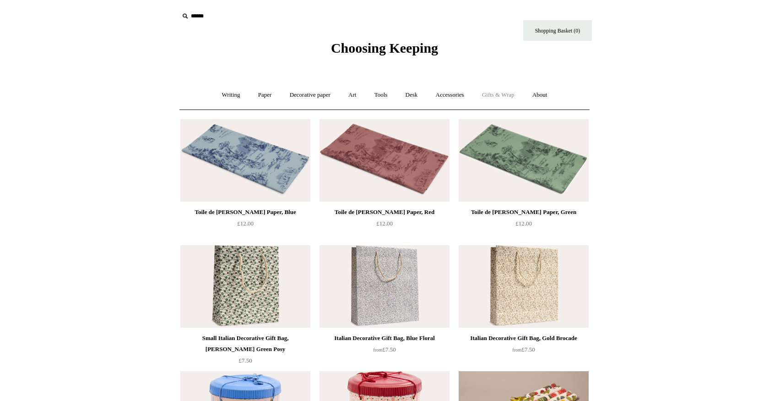
click at [514, 95] on link "Gifts & Wrap +" at bounding box center [498, 95] width 49 height 24
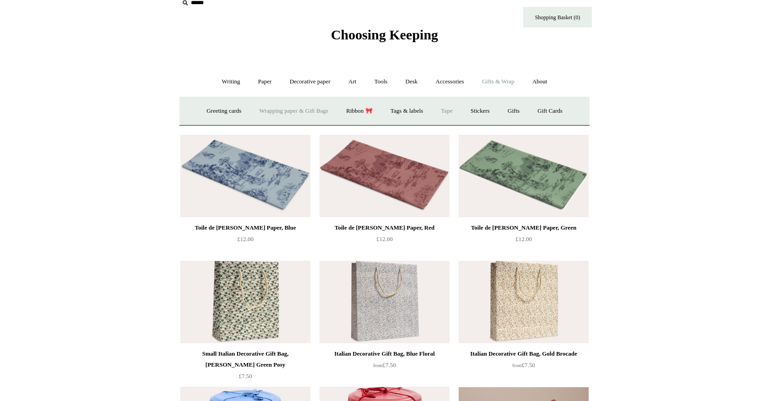
scroll to position [14, 0]
click at [447, 106] on link "Tape" at bounding box center [447, 110] width 28 height 24
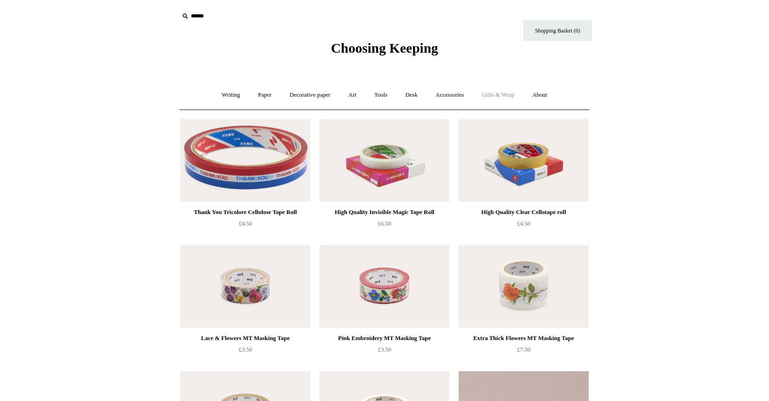
click at [508, 94] on link "Gifts & Wrap +" at bounding box center [498, 95] width 49 height 24
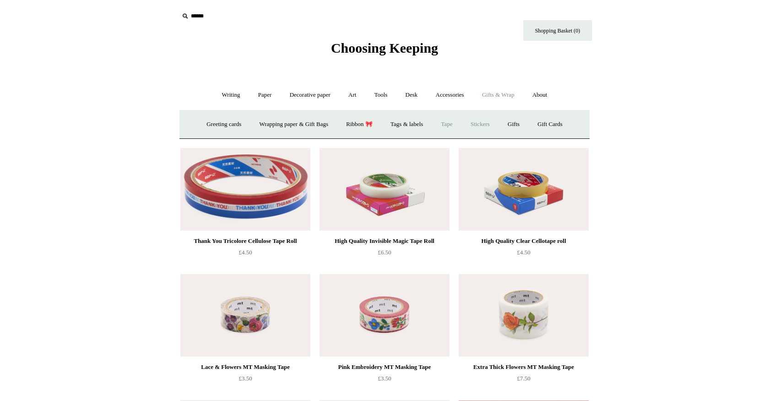
click at [486, 123] on link "Stickers" at bounding box center [480, 124] width 36 height 24
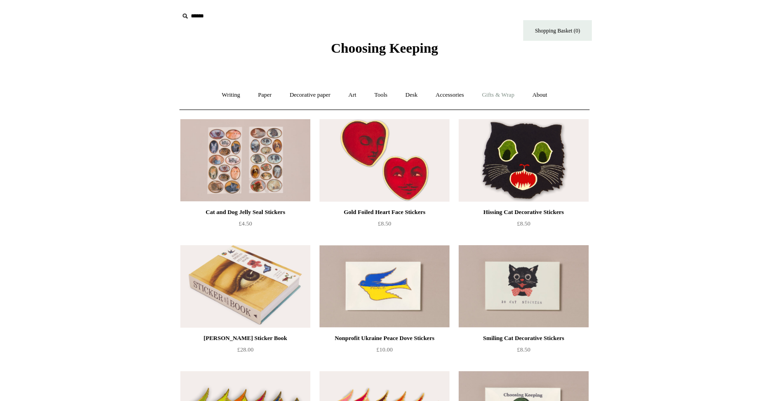
click at [509, 92] on link "Gifts & Wrap +" at bounding box center [498, 95] width 49 height 24
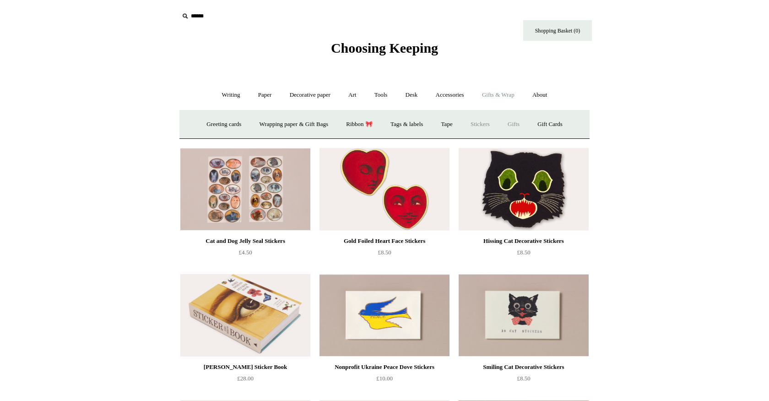
click at [522, 123] on link "Gifts +" at bounding box center [513, 124] width 28 height 24
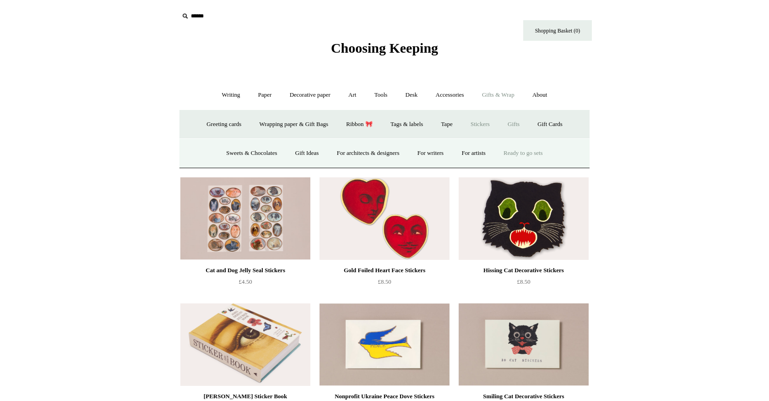
click at [523, 152] on link "Ready to go sets" at bounding box center [523, 153] width 56 height 24
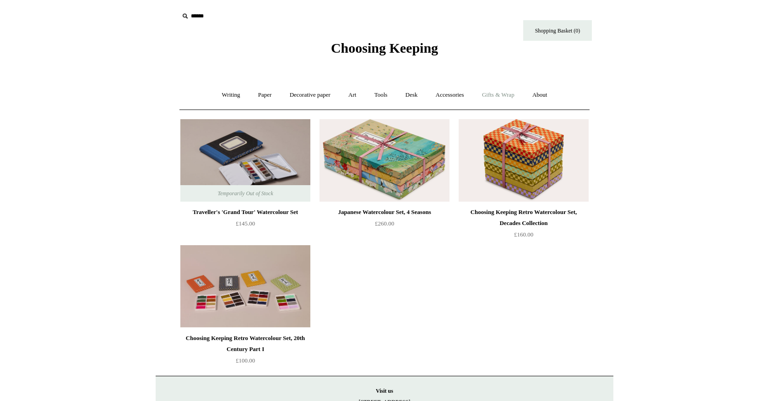
click at [506, 94] on link "Gifts & Wrap +" at bounding box center [498, 95] width 49 height 24
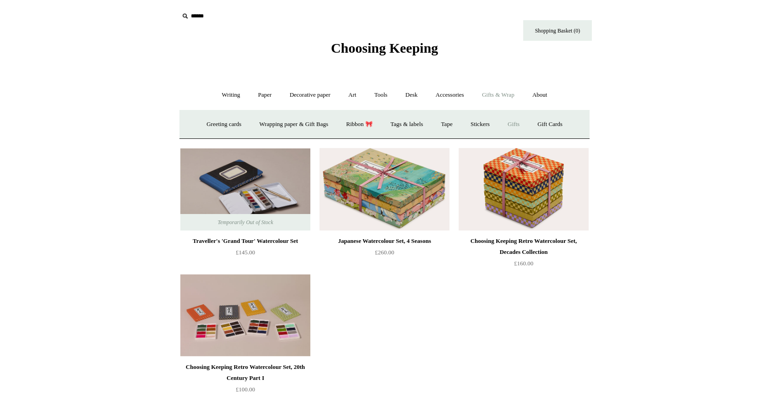
click at [521, 123] on link "Gifts +" at bounding box center [513, 124] width 28 height 24
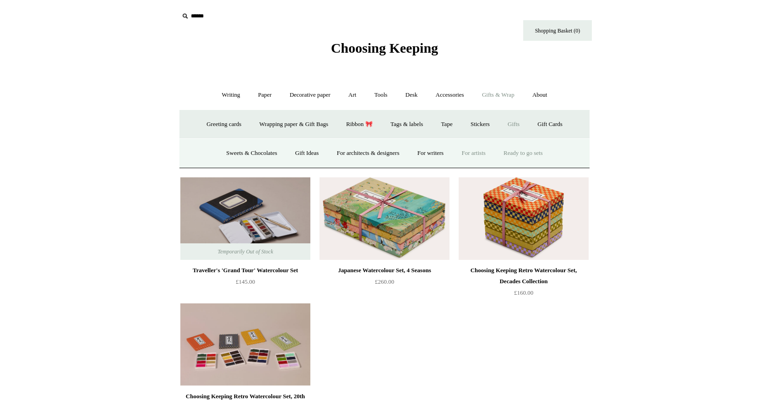
click at [476, 152] on link "For artists" at bounding box center [473, 153] width 40 height 24
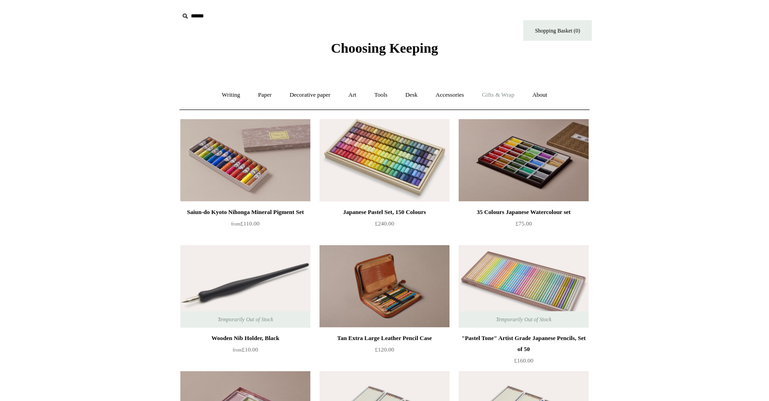
click at [509, 92] on link "Gifts & Wrap +" at bounding box center [498, 95] width 49 height 24
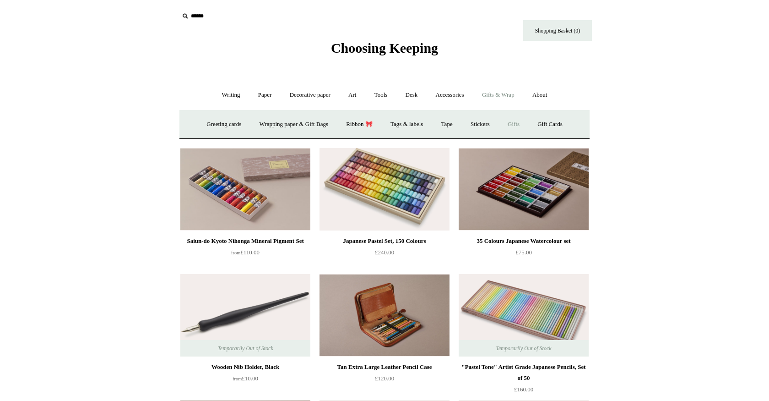
click at [520, 124] on link "Gifts +" at bounding box center [513, 124] width 28 height 24
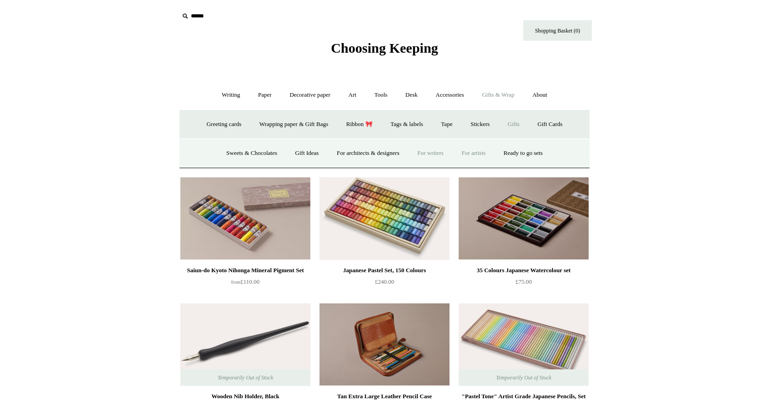
click at [439, 151] on link "For writers" at bounding box center [430, 153] width 43 height 24
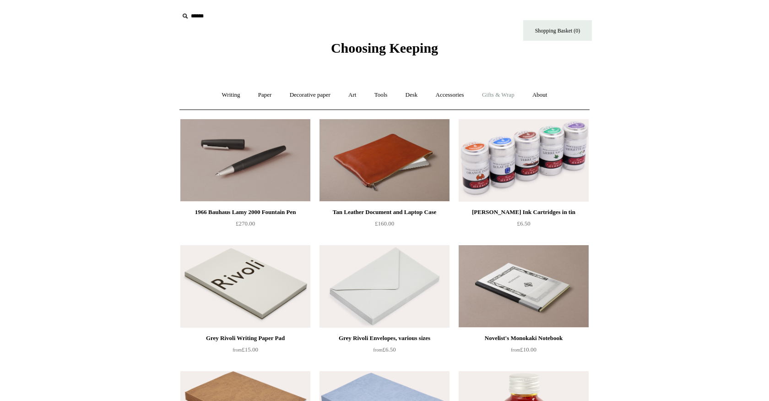
click at [496, 93] on link "Gifts & Wrap +" at bounding box center [498, 95] width 49 height 24
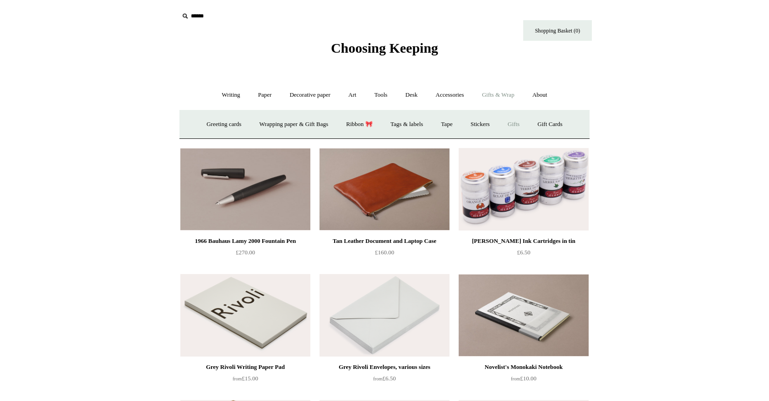
click at [521, 123] on link "Gifts +" at bounding box center [513, 124] width 28 height 24
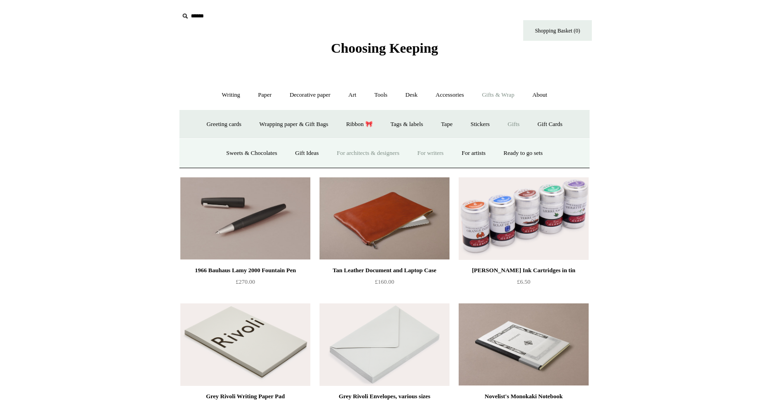
click at [361, 151] on link "For architects & designers" at bounding box center [368, 153] width 79 height 24
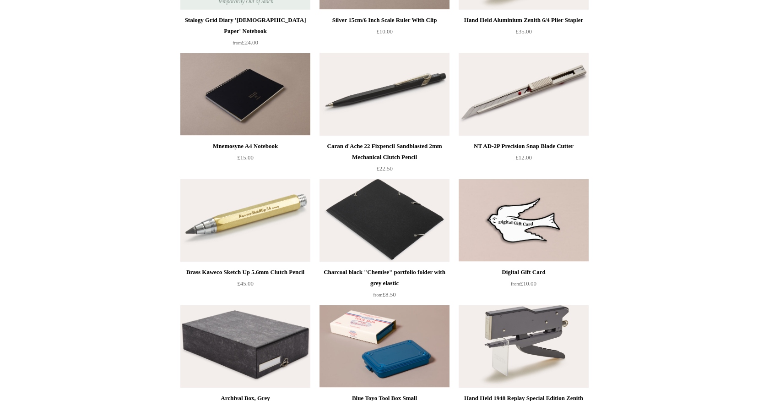
scroll to position [696, 0]
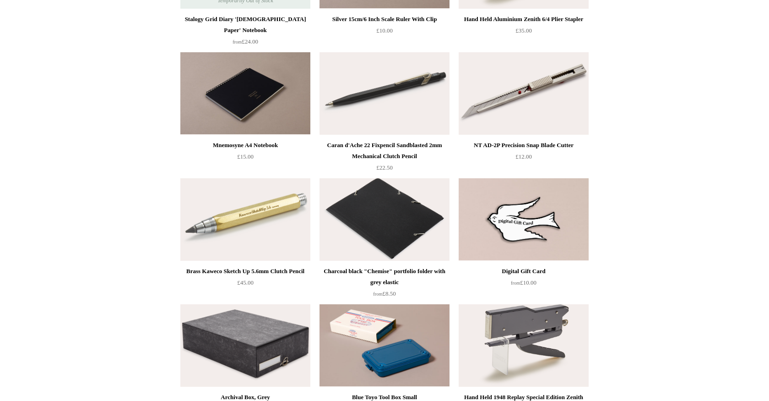
click at [368, 145] on div "Caran d'Ache 22 Fixpencil Sandblasted 2mm Mechanical Clutch Pencil" at bounding box center [384, 151] width 125 height 22
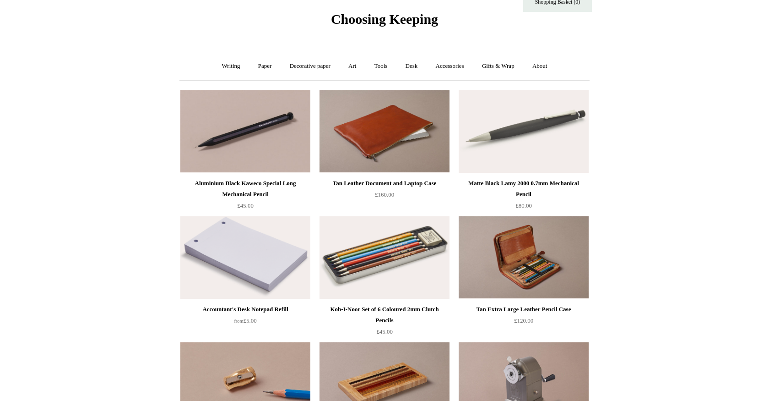
scroll to position [27, 0]
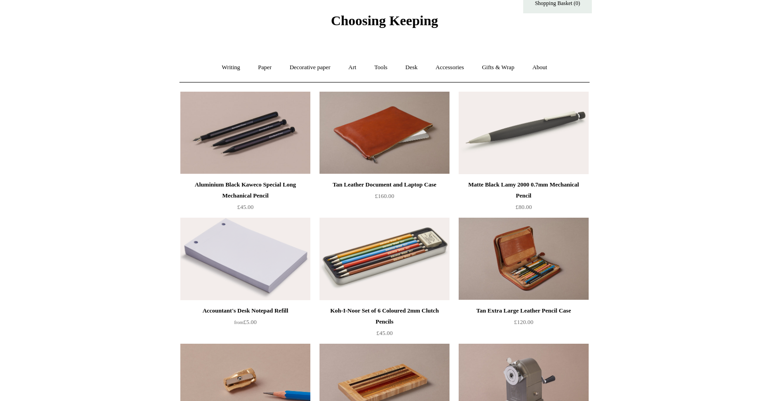
click at [241, 127] on img at bounding box center [245, 133] width 130 height 82
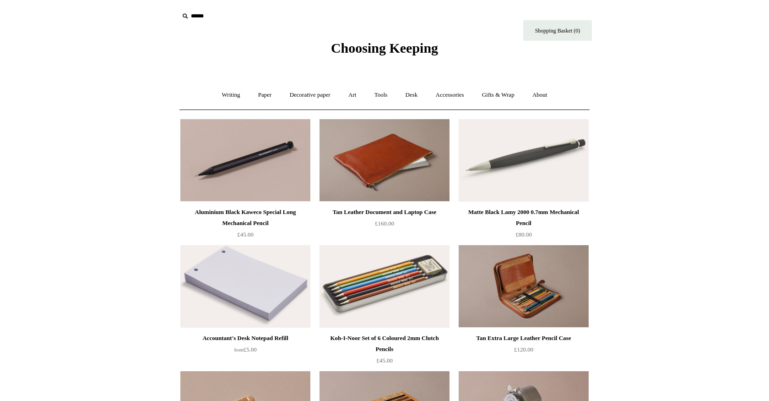
scroll to position [0, 0]
click at [500, 93] on link "Gifts & Wrap +" at bounding box center [498, 95] width 49 height 24
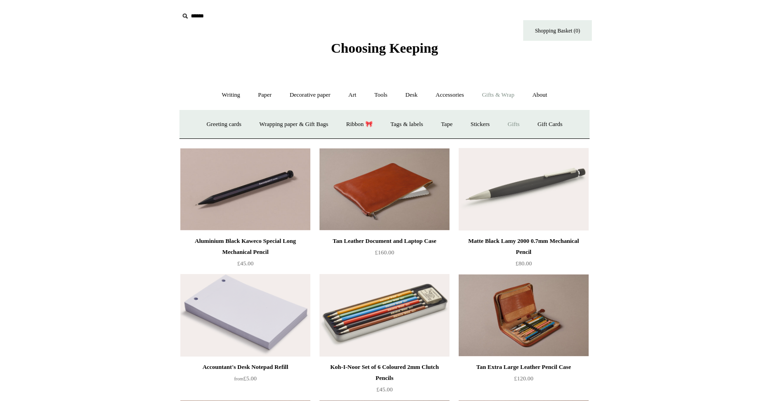
click at [521, 123] on link "Gifts +" at bounding box center [513, 124] width 28 height 24
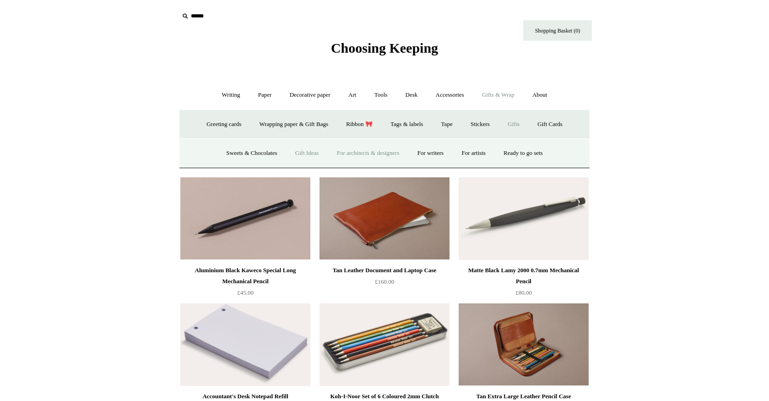
click at [302, 151] on link "Gift Ideas" at bounding box center [307, 153] width 40 height 24
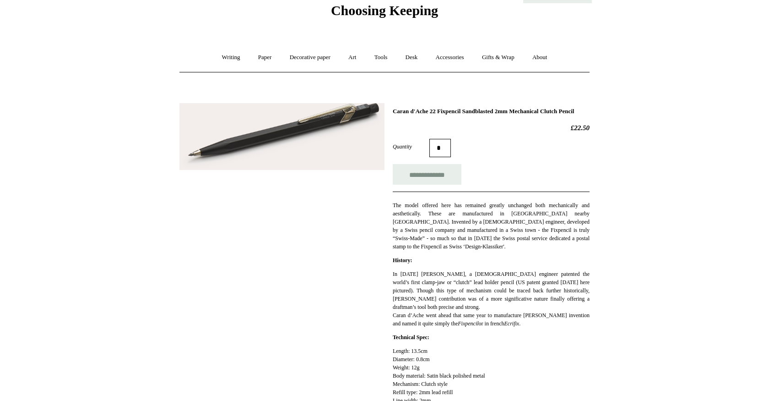
click at [303, 131] on img at bounding box center [281, 136] width 205 height 67
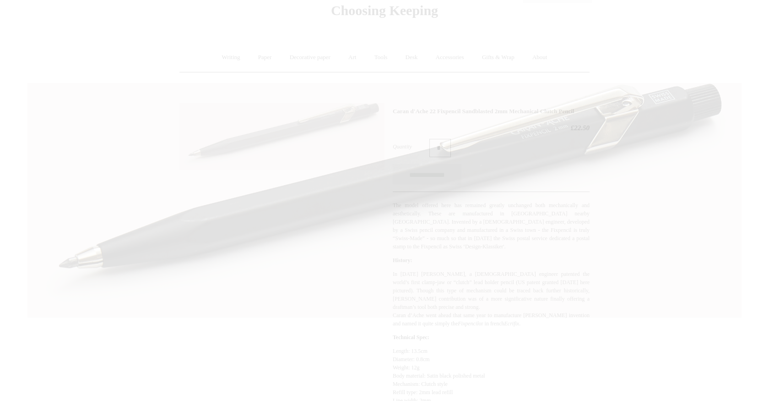
scroll to position [40, 0]
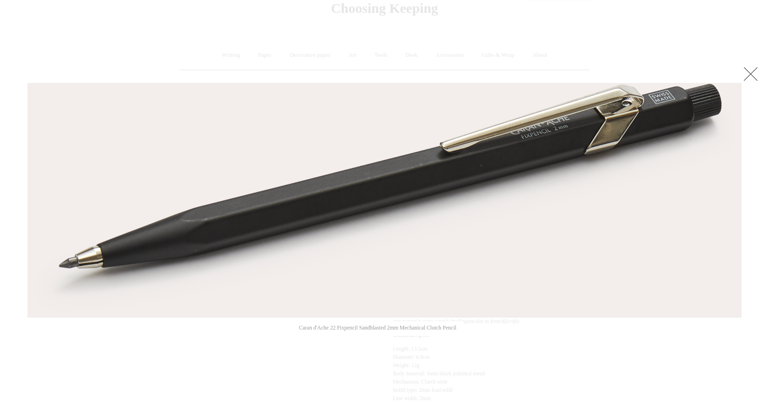
click at [750, 74] on link at bounding box center [751, 74] width 18 height 18
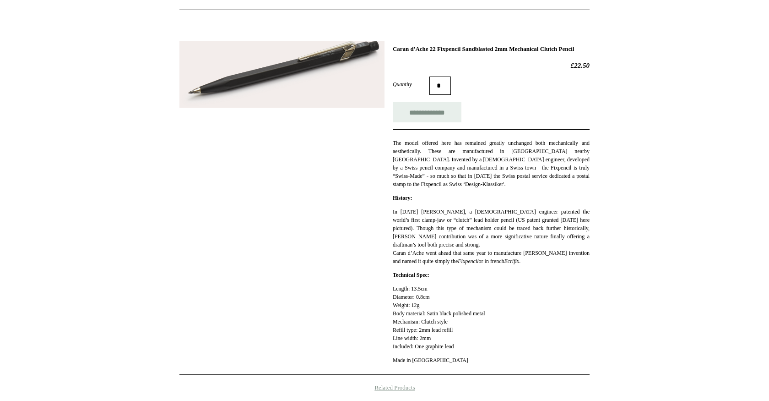
scroll to position [100, 0]
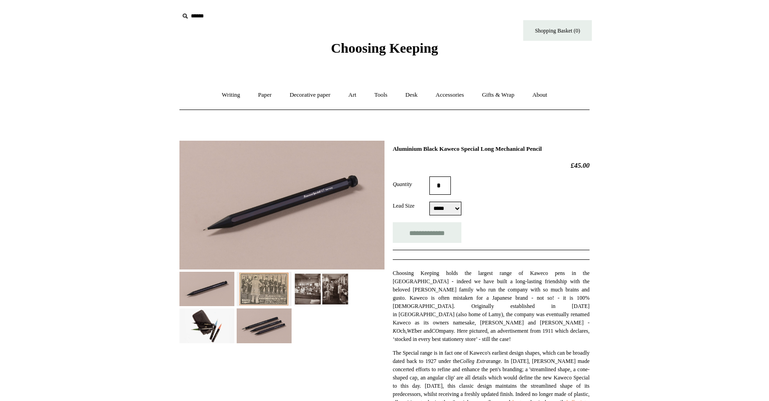
click at [285, 208] on img at bounding box center [281, 205] width 205 height 129
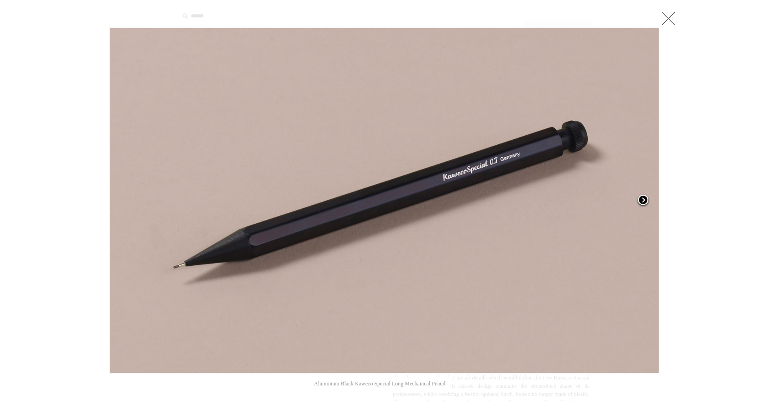
click at [644, 200] on span at bounding box center [643, 201] width 14 height 14
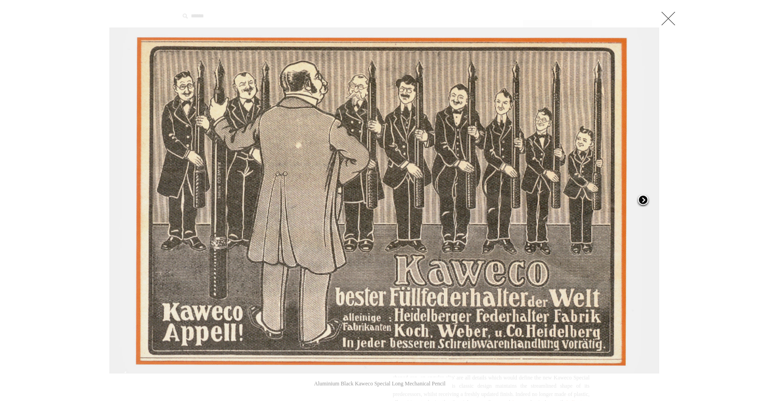
click at [644, 200] on span at bounding box center [643, 201] width 14 height 14
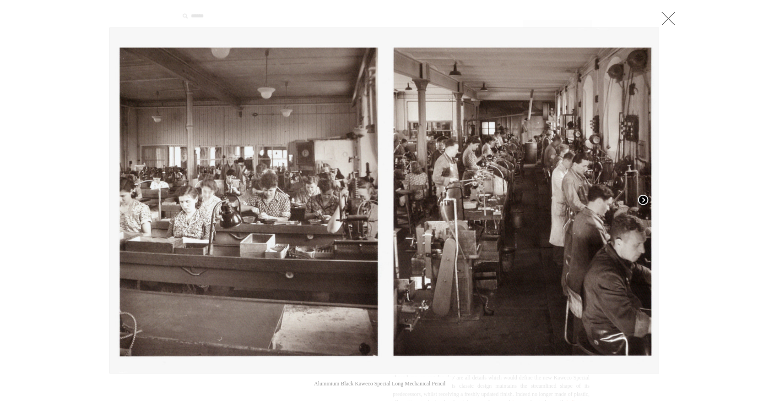
click at [644, 200] on span at bounding box center [643, 201] width 14 height 14
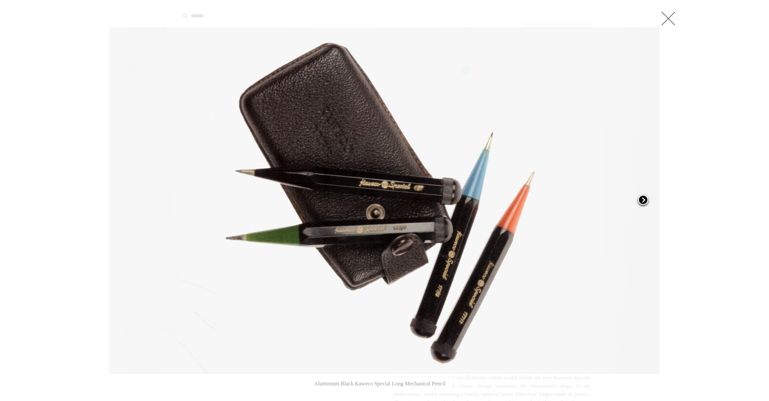
click at [644, 200] on span at bounding box center [643, 201] width 14 height 14
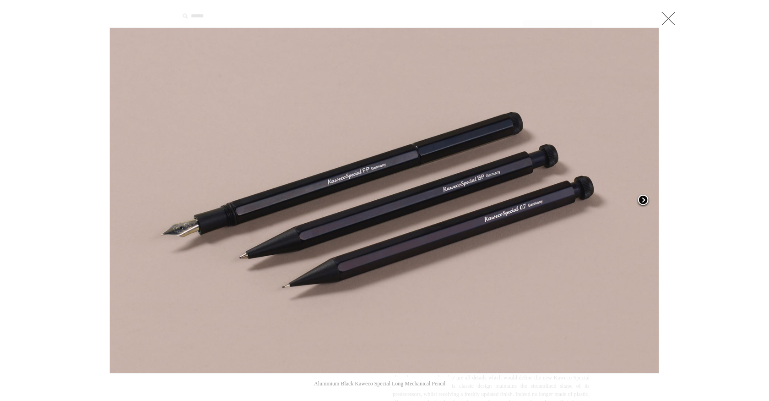
click at [644, 200] on span at bounding box center [643, 201] width 14 height 14
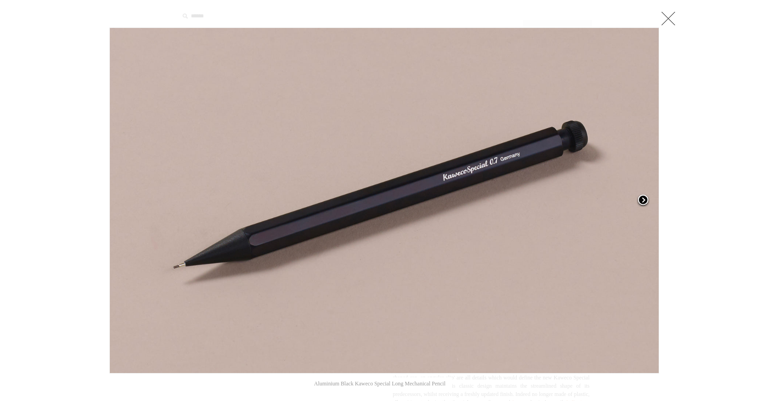
click at [644, 200] on span at bounding box center [643, 201] width 14 height 14
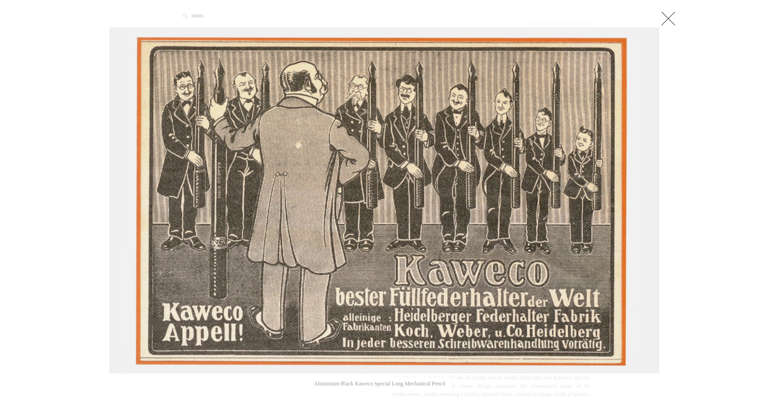
click at [673, 20] on link at bounding box center [668, 18] width 18 height 18
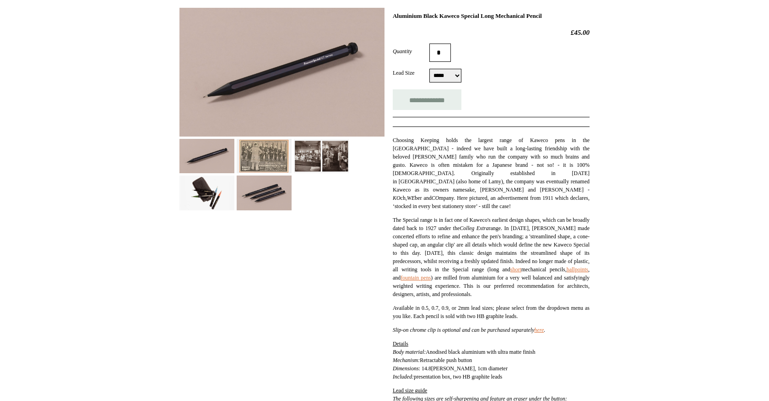
scroll to position [134, 0]
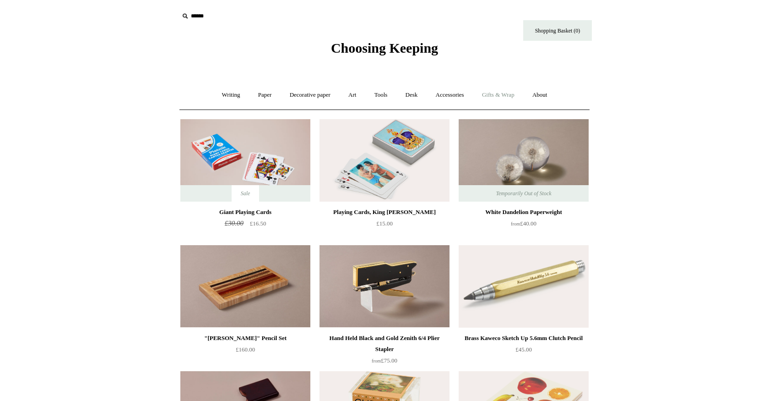
click at [500, 94] on link "Gifts & Wrap +" at bounding box center [498, 95] width 49 height 24
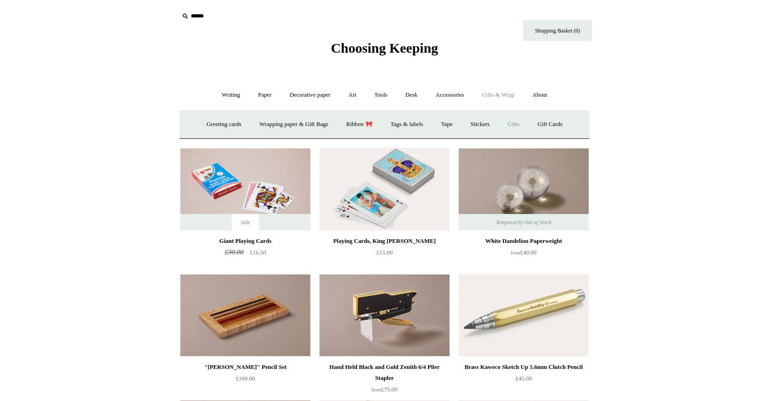
click at [521, 122] on link "Gifts +" at bounding box center [513, 124] width 28 height 24
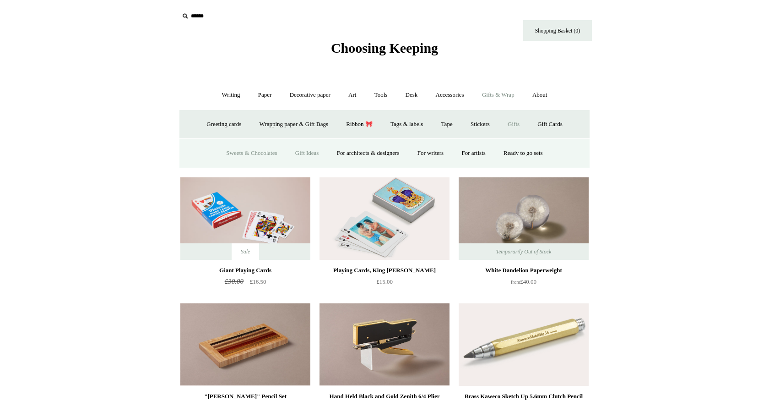
click at [247, 152] on link "Sweets & Chocolates" at bounding box center [251, 153] width 67 height 24
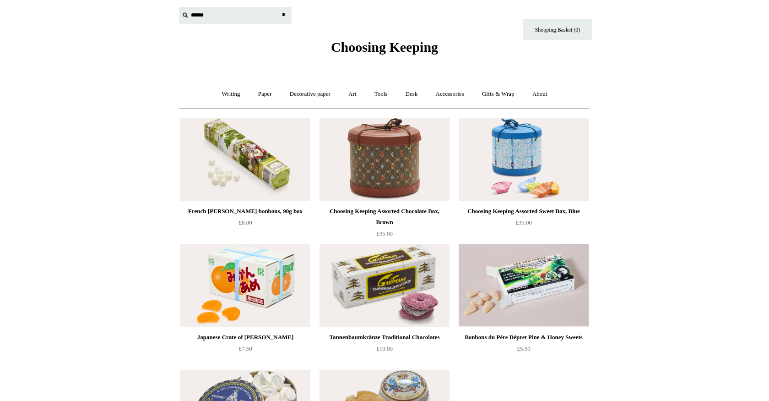
click at [213, 15] on input "text" at bounding box center [235, 15] width 113 height 17
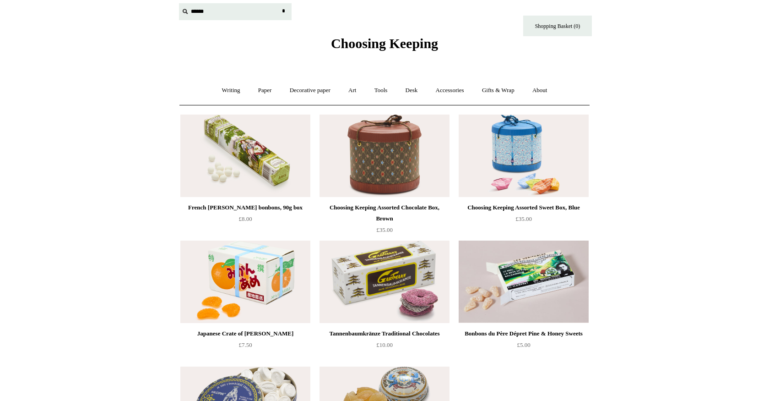
scroll to position [5, 0]
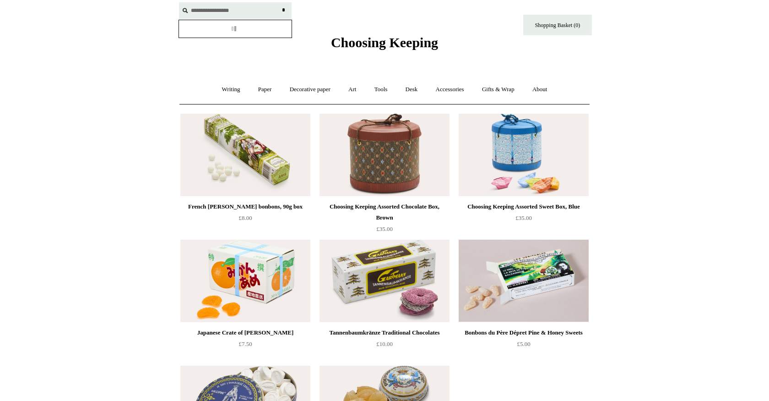
type input "**********"
click at [283, 10] on input "*" at bounding box center [283, 10] width 9 height 16
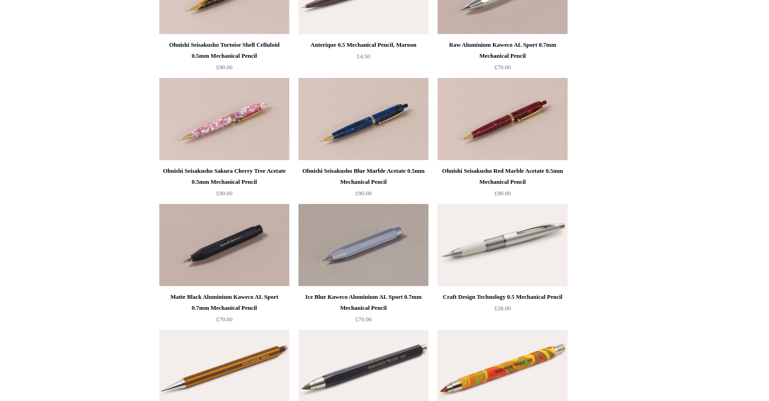
scroll to position [492, 0]
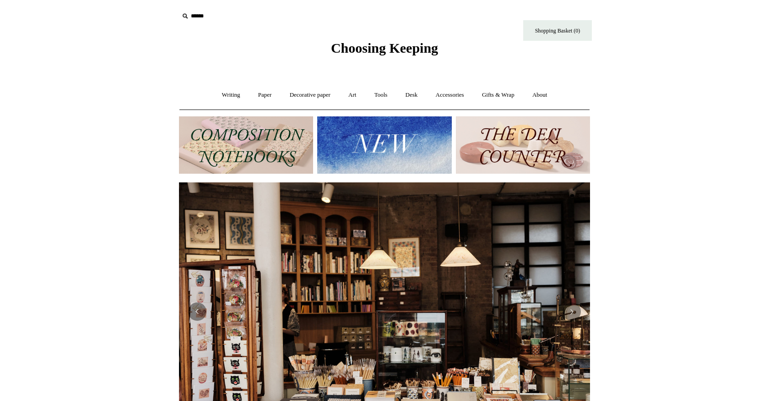
click at [196, 16] on input "text" at bounding box center [235, 16] width 113 height 17
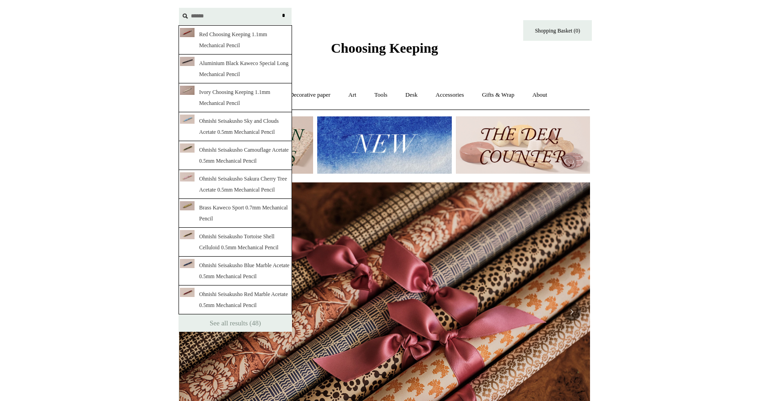
scroll to position [0, 822]
type input "*"
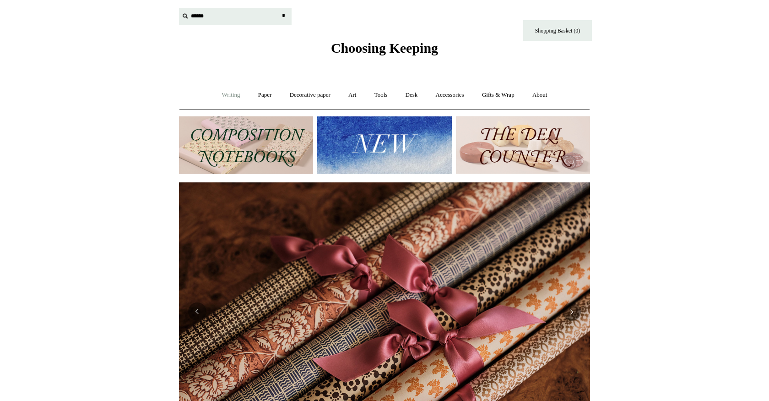
click at [225, 92] on link "Writing +" at bounding box center [231, 95] width 35 height 24
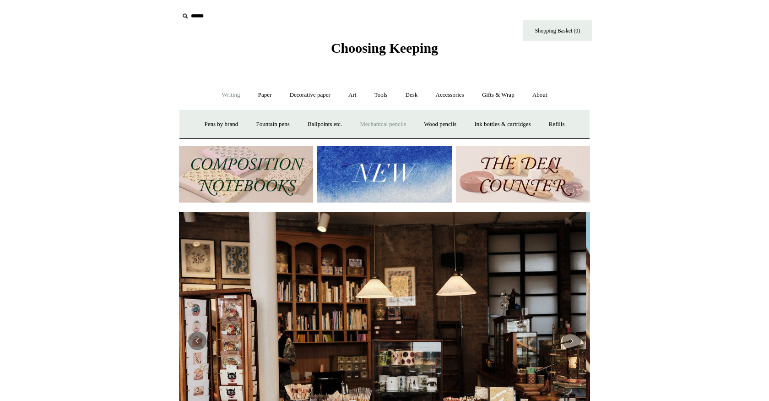
scroll to position [0, 0]
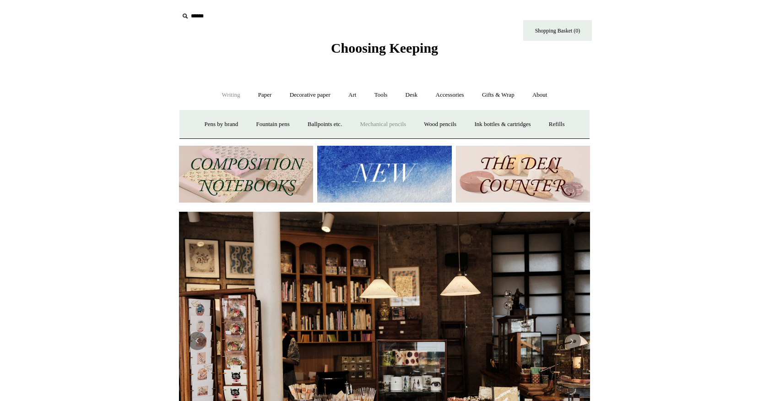
click at [380, 122] on link "Mechanical pencils +" at bounding box center [383, 124] width 63 height 24
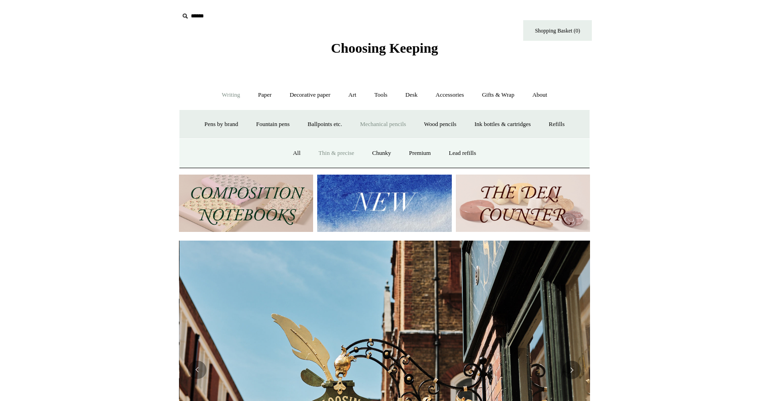
scroll to position [0, 411]
click at [338, 152] on link "Thin & precise" at bounding box center [336, 153] width 52 height 24
click at [383, 152] on link "Chunky" at bounding box center [381, 153] width 35 height 24
click at [421, 152] on link "Premium" at bounding box center [420, 153] width 38 height 24
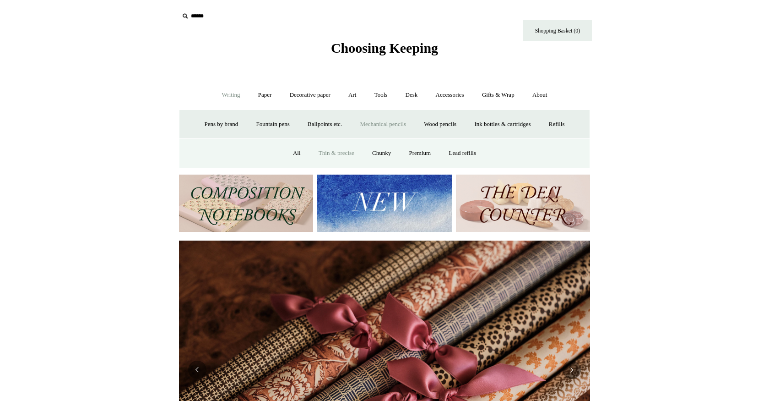
click at [337, 152] on link "Thin & precise" at bounding box center [336, 153] width 52 height 24
